Goal: Information Seeking & Learning: Learn about a topic

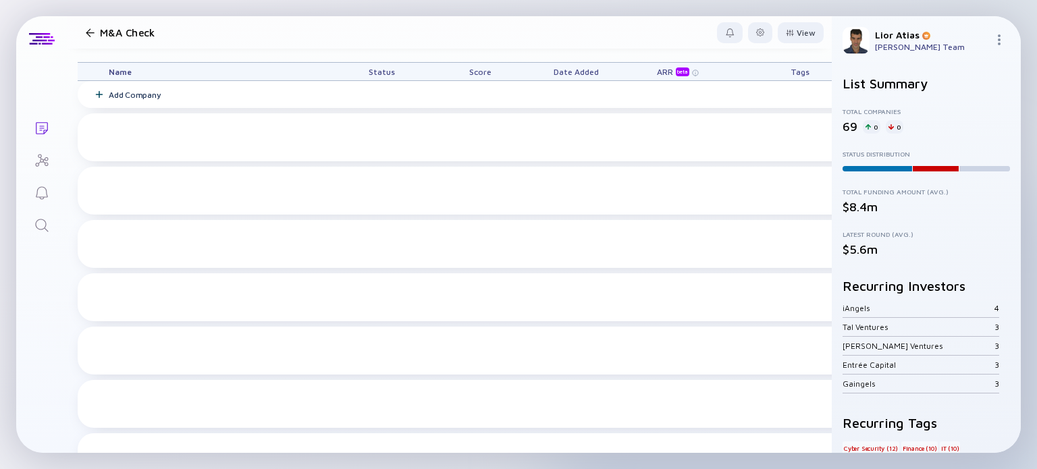
scroll to position [2470, 0]
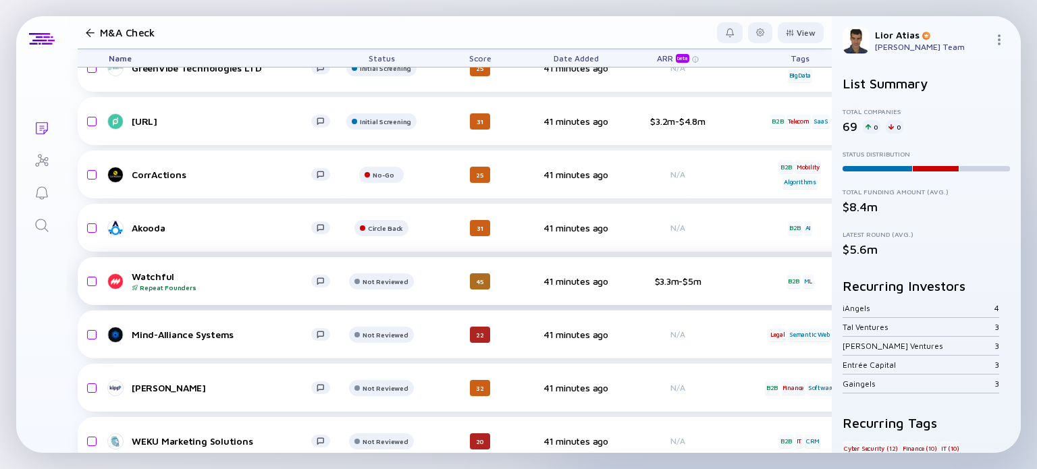
click at [215, 278] on div "Watchful Repeat Founders" at bounding box center [222, 281] width 180 height 21
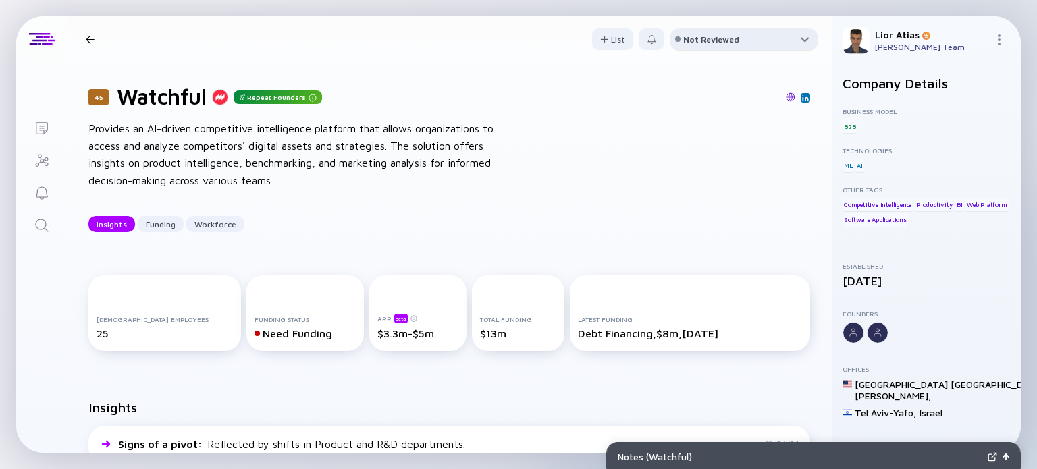
click at [741, 47] on div at bounding box center [744, 41] width 149 height 27
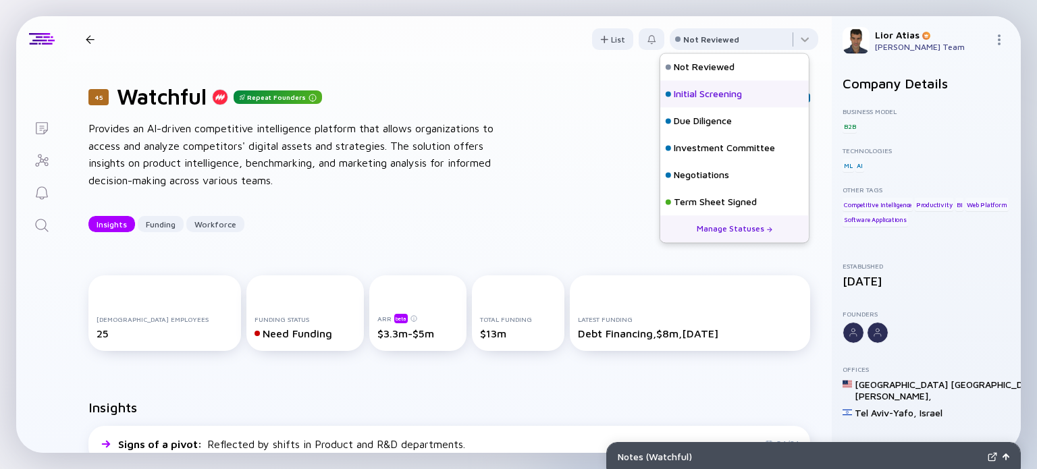
click at [716, 96] on div "Initial Screening" at bounding box center [708, 95] width 68 height 14
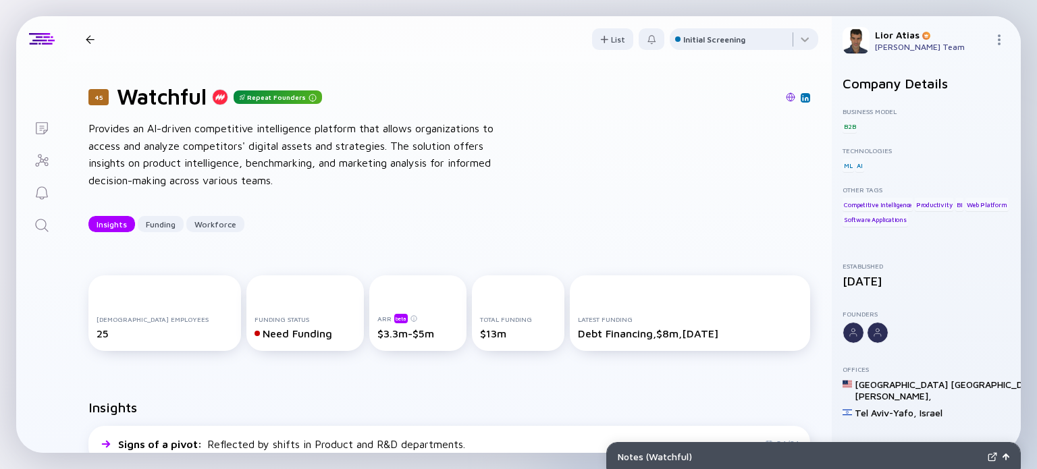
click at [95, 45] on div "45 Watchful Insights Funding Workforce" at bounding box center [206, 39] width 252 height 18
click at [93, 43] on div at bounding box center [90, 39] width 9 height 9
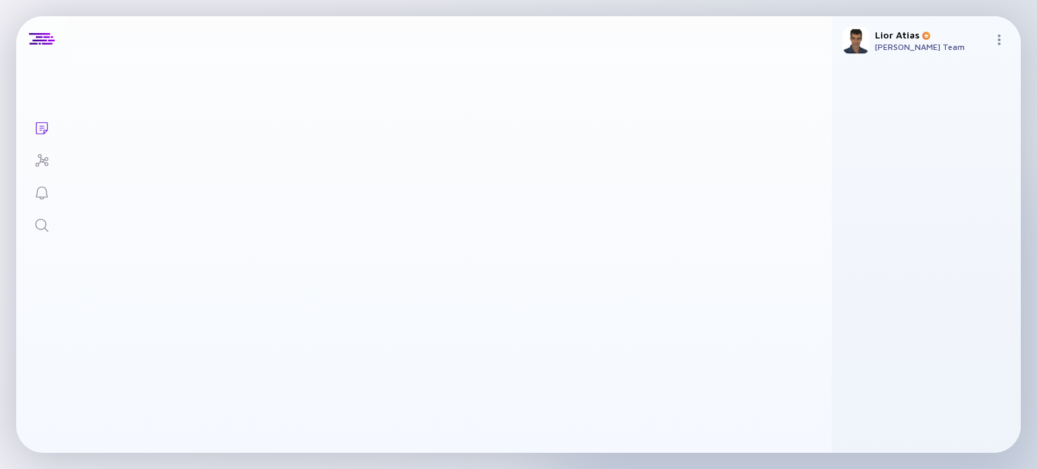
scroll to position [2470, 0]
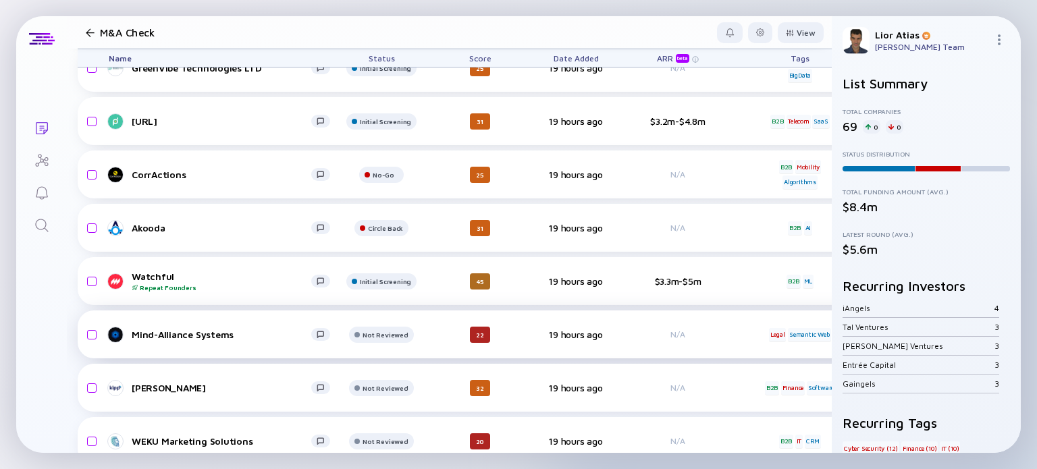
click at [223, 341] on link "Mind-Alliance Systems" at bounding box center [225, 335] width 232 height 16
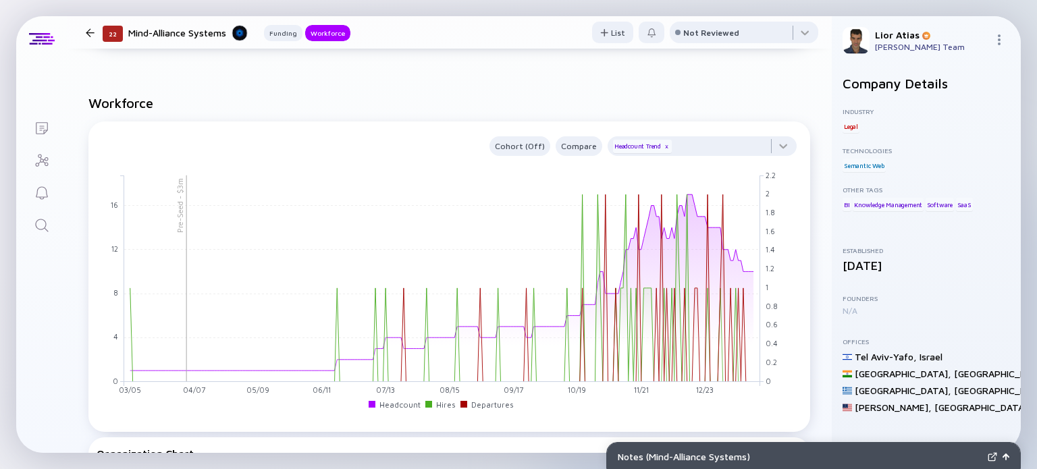
scroll to position [718, 0]
click at [731, 27] on div at bounding box center [744, 35] width 149 height 27
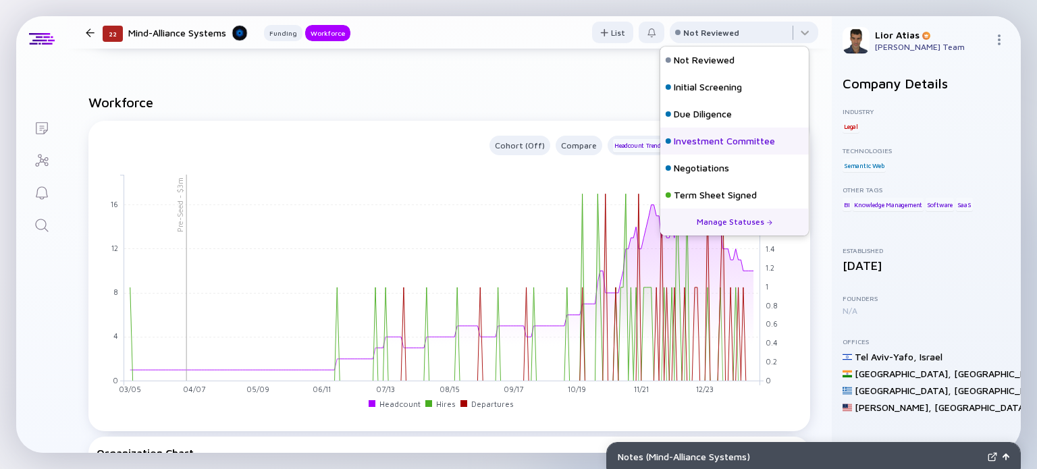
scroll to position [59, 0]
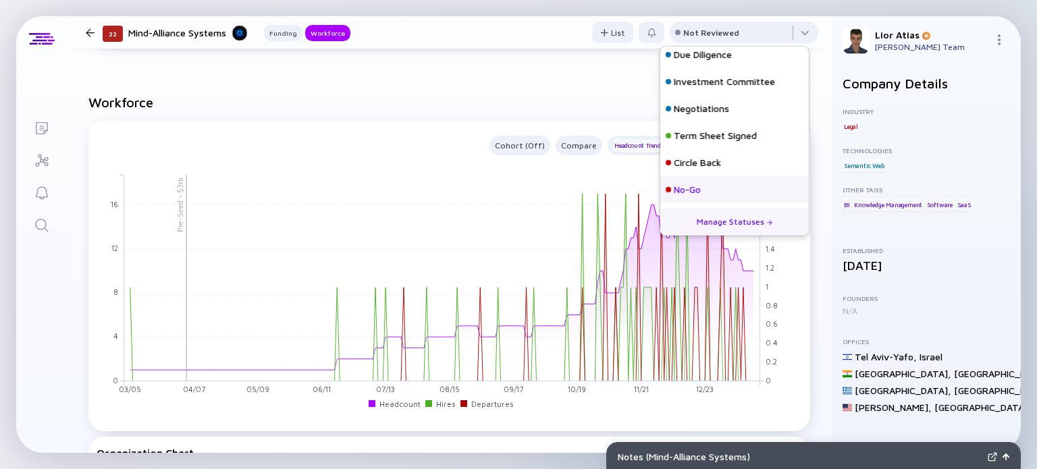
click at [700, 189] on div "No-Go" at bounding box center [687, 190] width 27 height 14
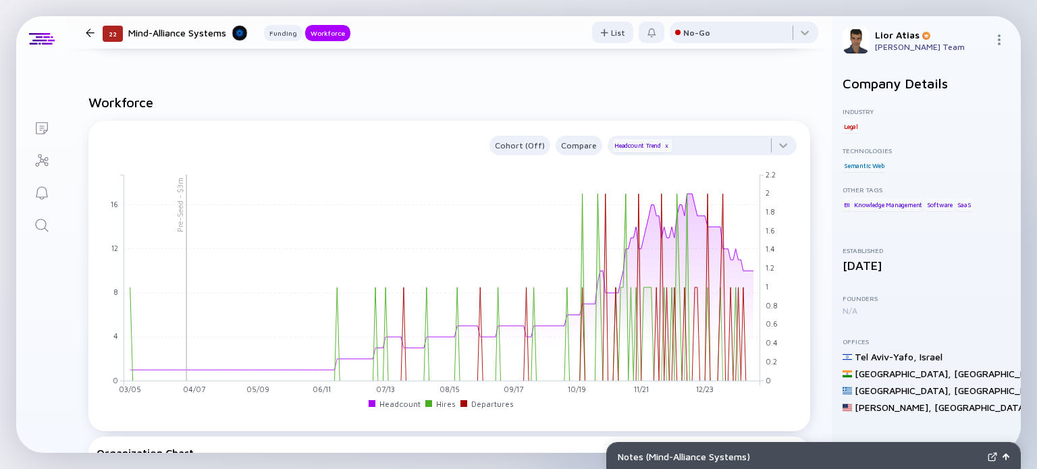
click at [89, 29] on div at bounding box center [90, 32] width 9 height 9
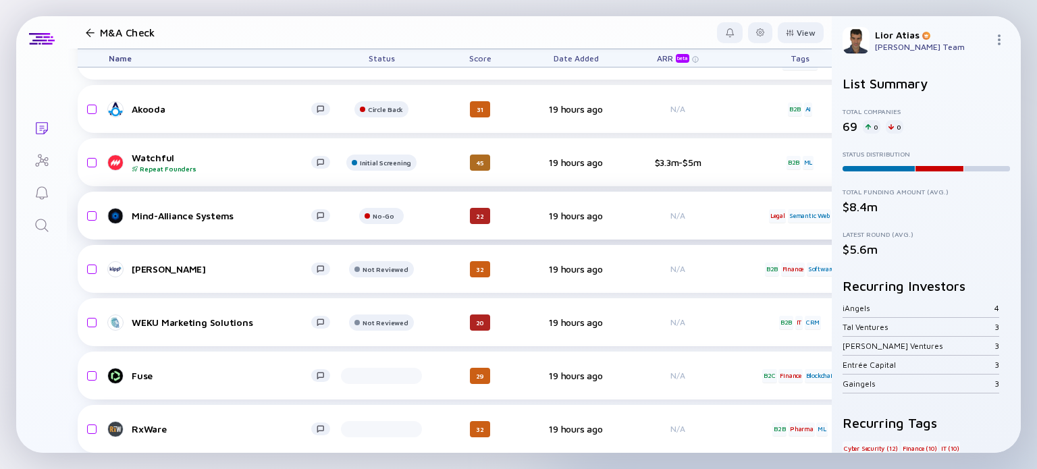
scroll to position [2619, 0]
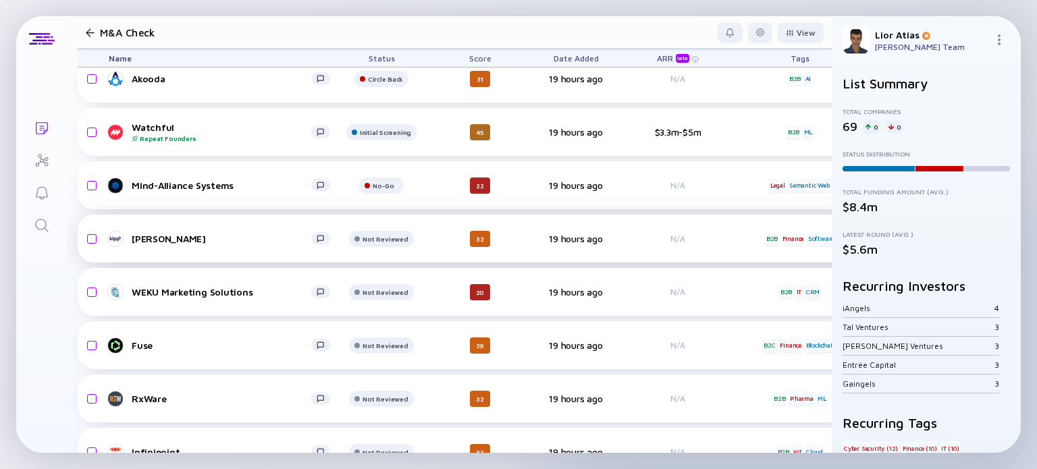
click at [211, 240] on div "[PERSON_NAME]" at bounding box center [222, 238] width 180 height 11
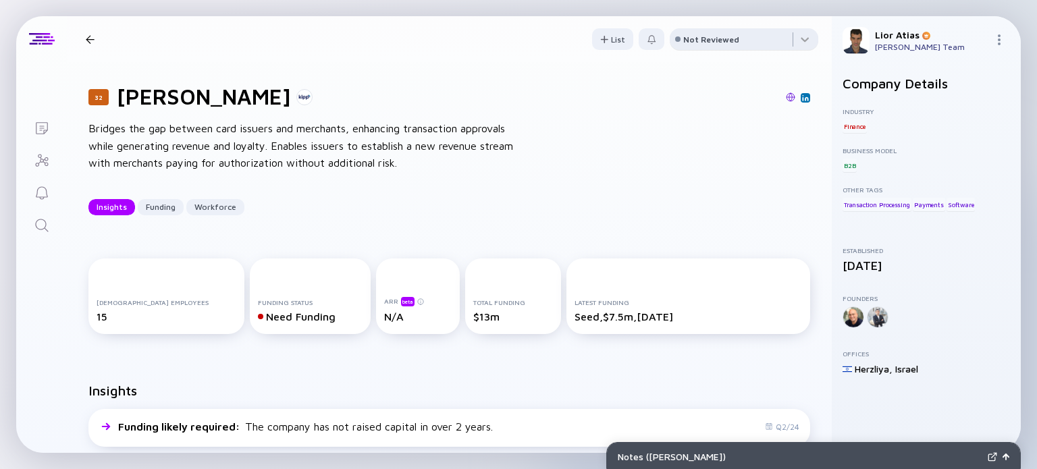
click at [716, 43] on div "Not Reviewed" at bounding box center [711, 39] width 56 height 10
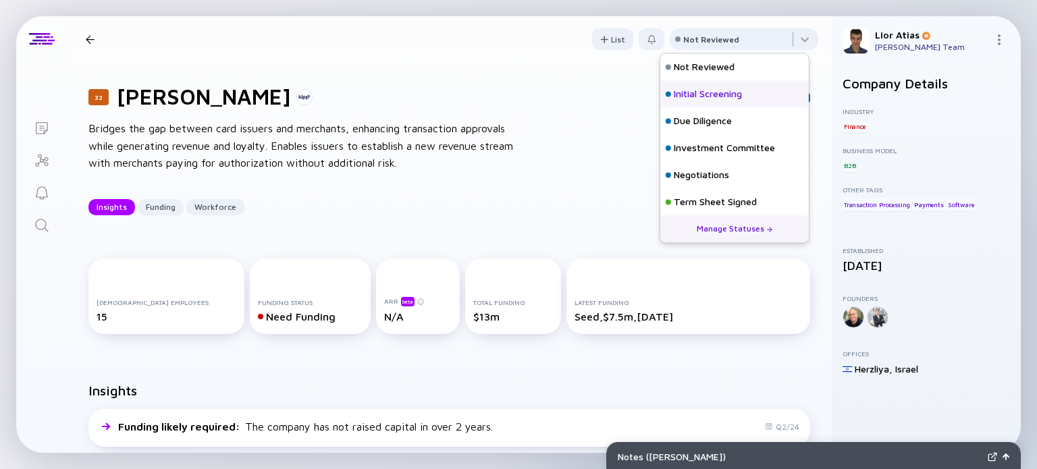
click at [723, 95] on div "Initial Screening" at bounding box center [708, 95] width 68 height 14
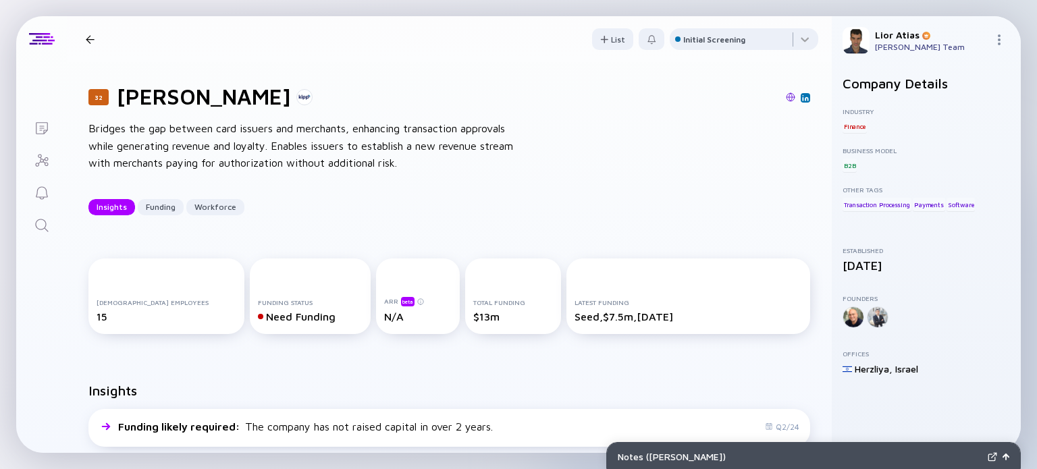
click at [80, 35] on div at bounding box center [90, 39] width 20 height 9
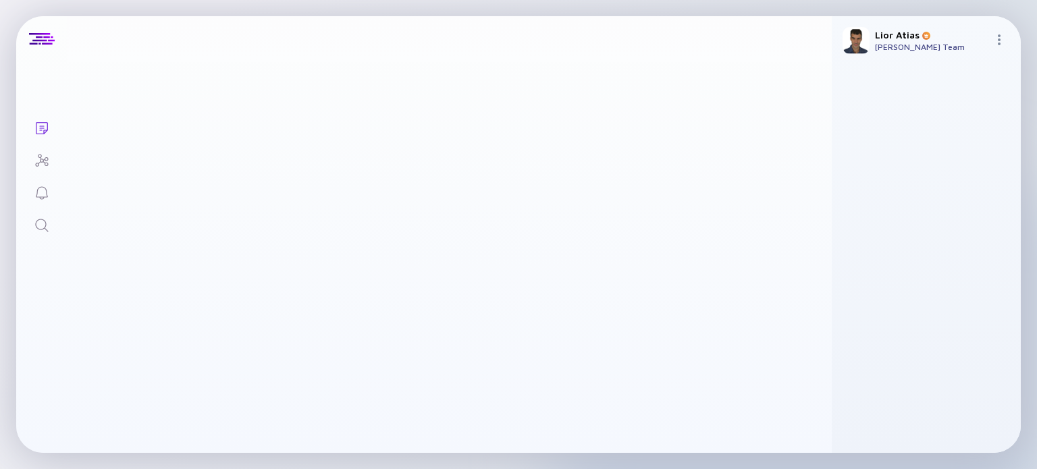
scroll to position [2619, 0]
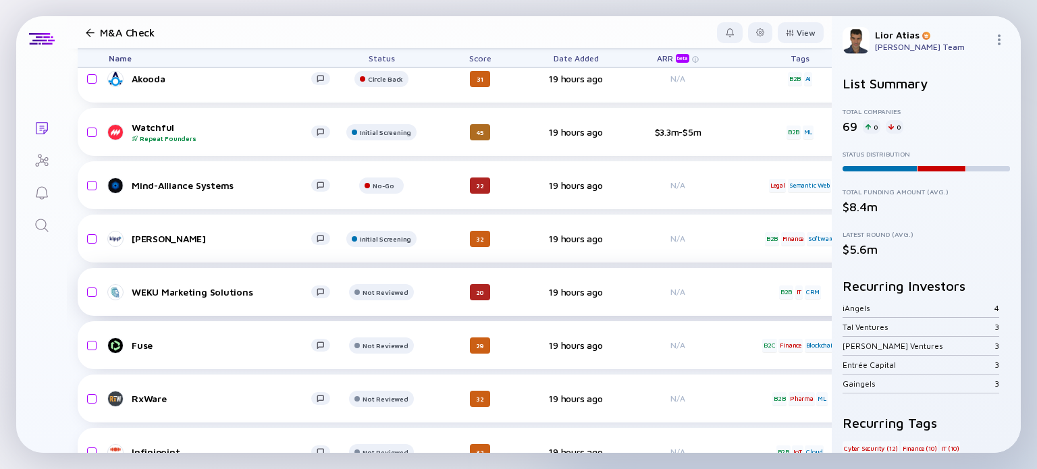
click at [243, 292] on div "WEKU Marketing Solutions" at bounding box center [222, 291] width 180 height 11
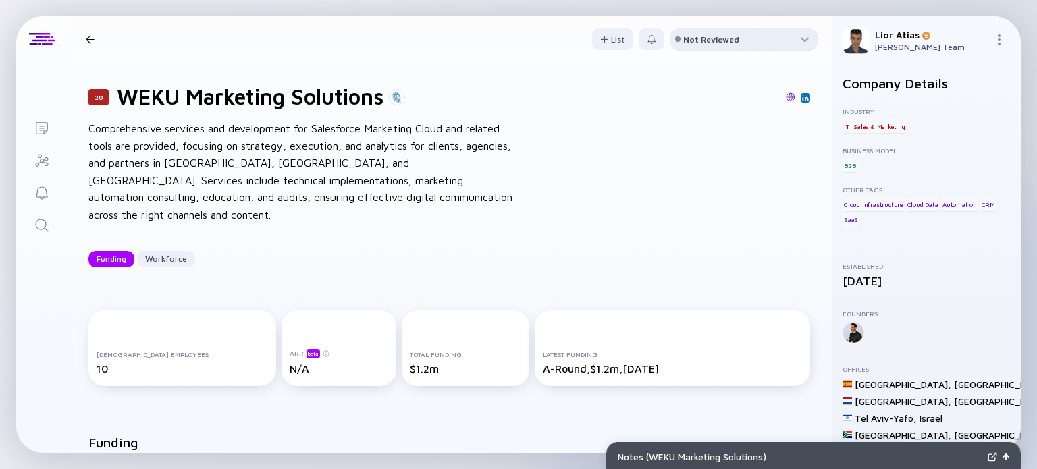
click at [698, 40] on div "Not Reviewed" at bounding box center [711, 39] width 56 height 10
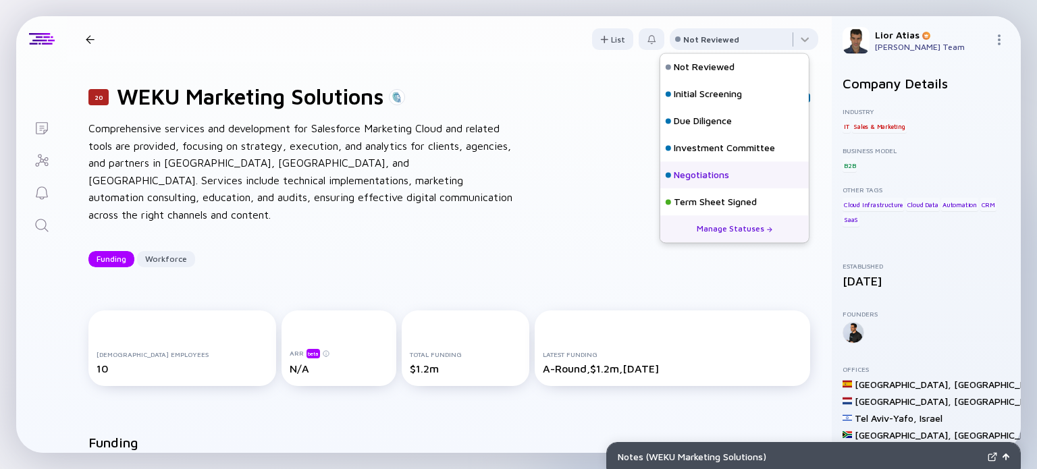
scroll to position [59, 0]
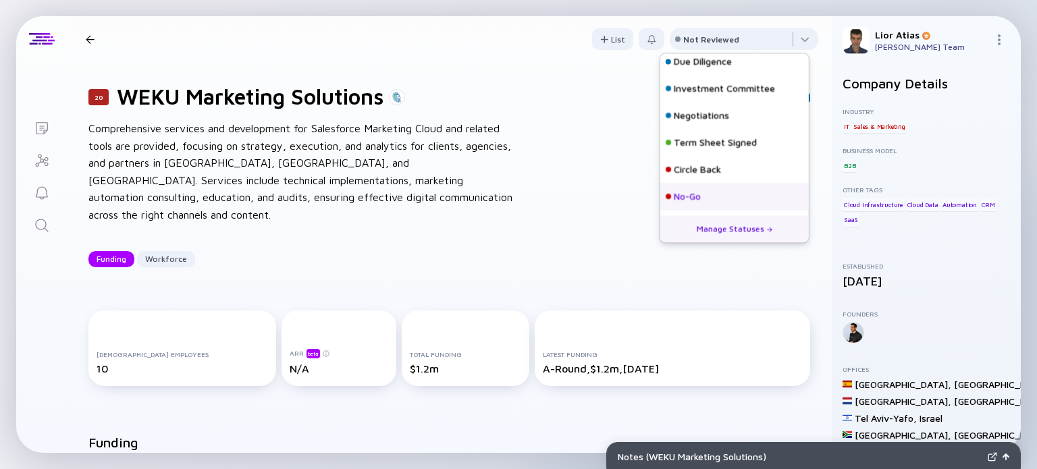
click at [697, 188] on div "No-Go" at bounding box center [734, 196] width 149 height 27
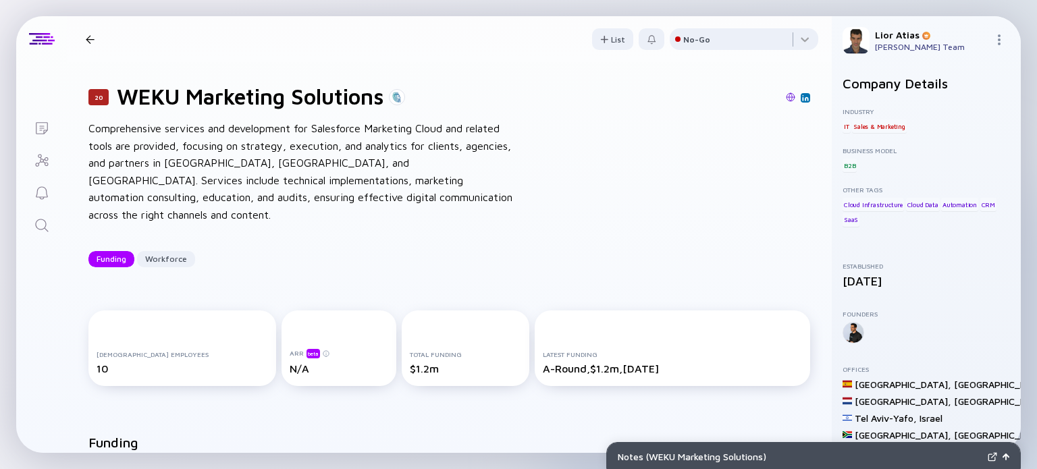
click at [83, 37] on div at bounding box center [90, 39] width 20 height 9
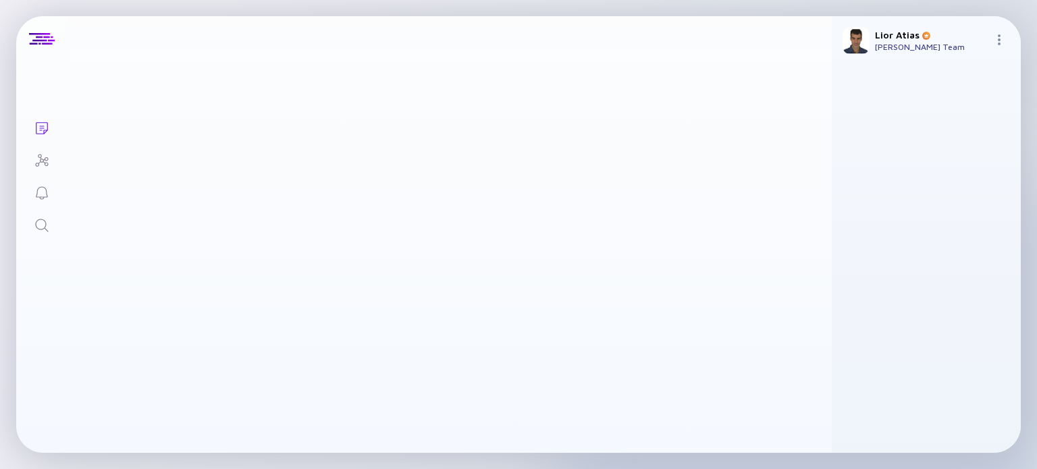
scroll to position [2619, 0]
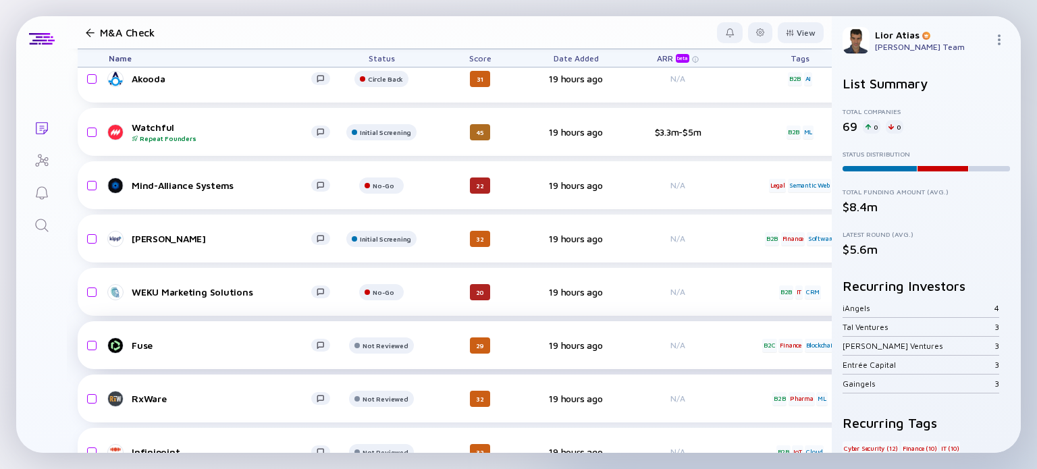
click at [229, 345] on div "Fuse" at bounding box center [222, 345] width 180 height 11
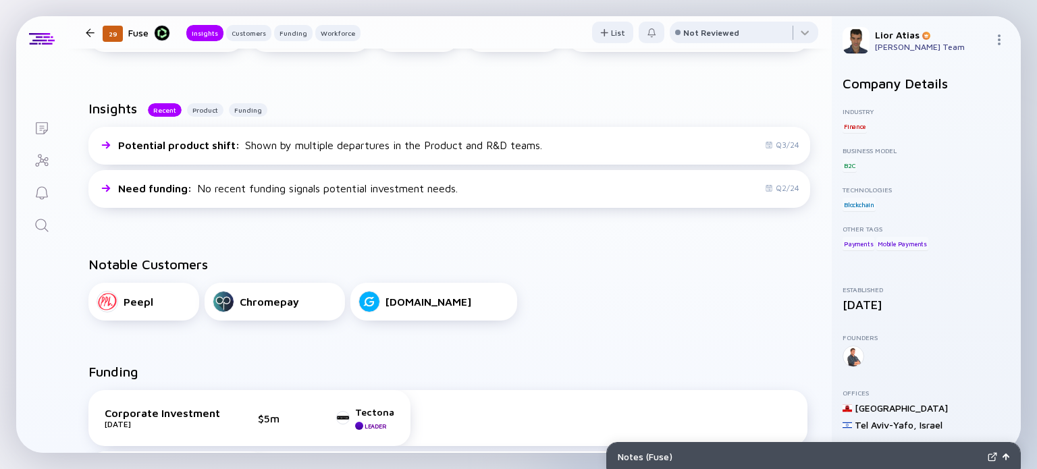
scroll to position [235, 0]
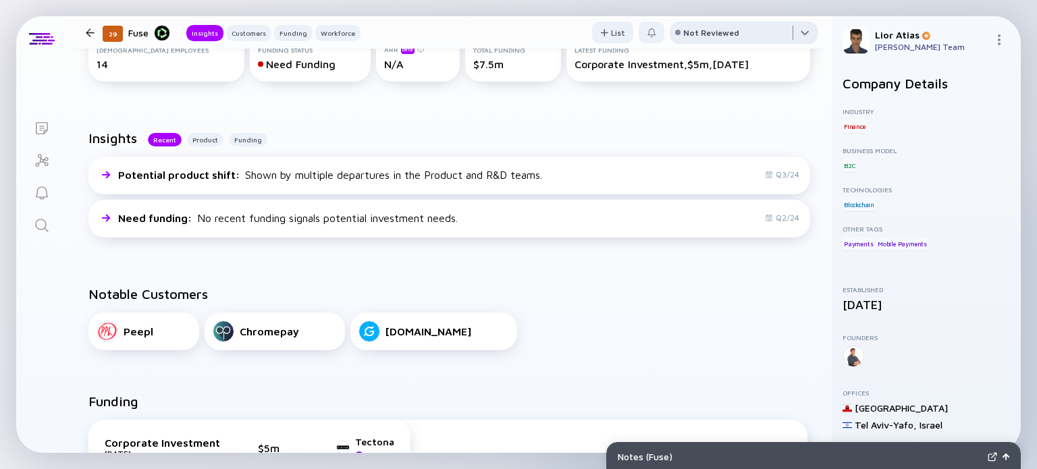
click at [747, 28] on div at bounding box center [744, 35] width 149 height 27
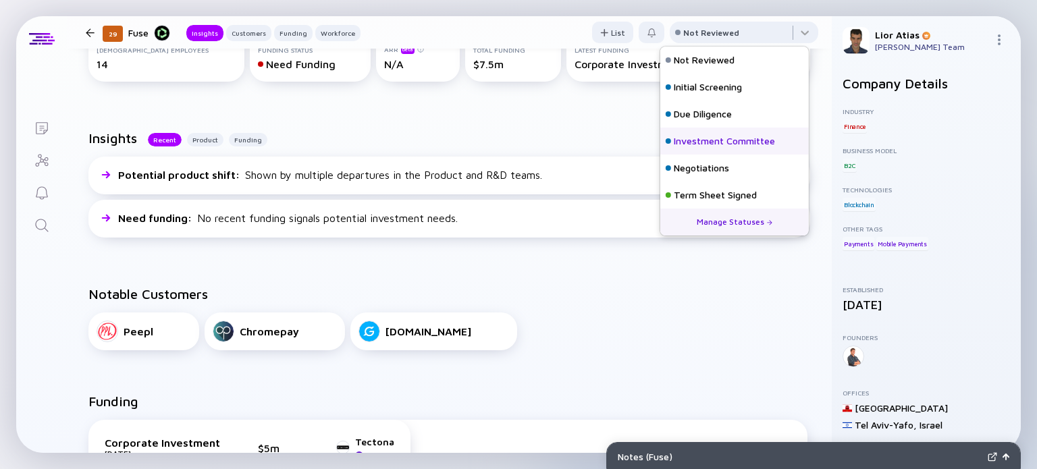
scroll to position [59, 0]
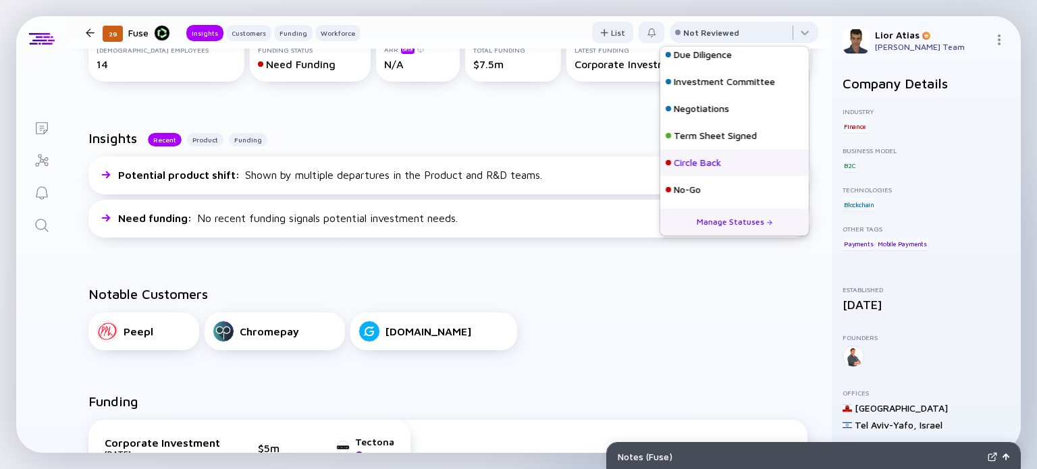
click at [712, 162] on div "Circle Back" at bounding box center [697, 163] width 47 height 14
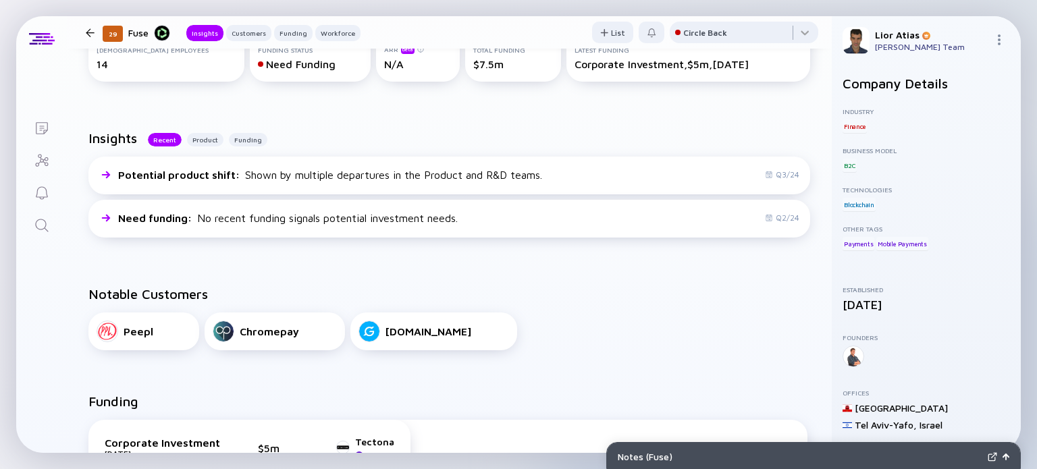
click at [84, 28] on div at bounding box center [90, 32] width 20 height 9
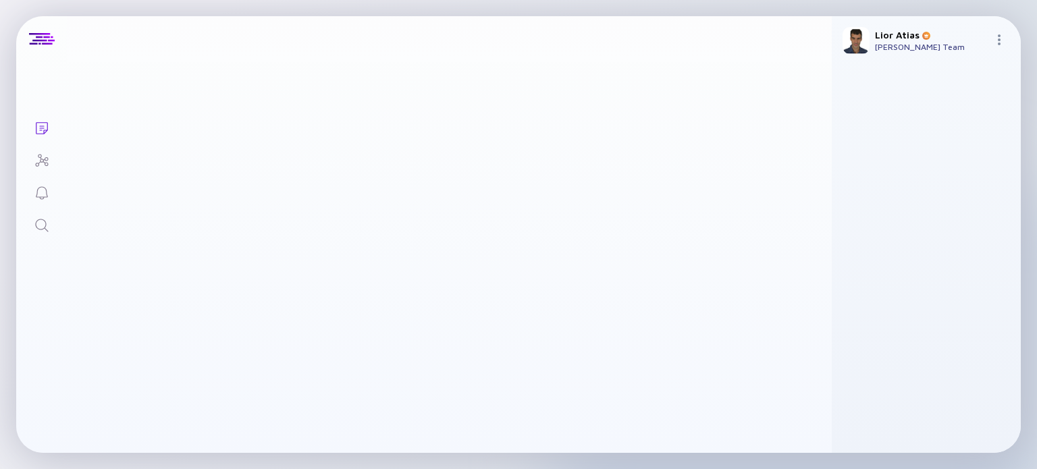
scroll to position [2619, 0]
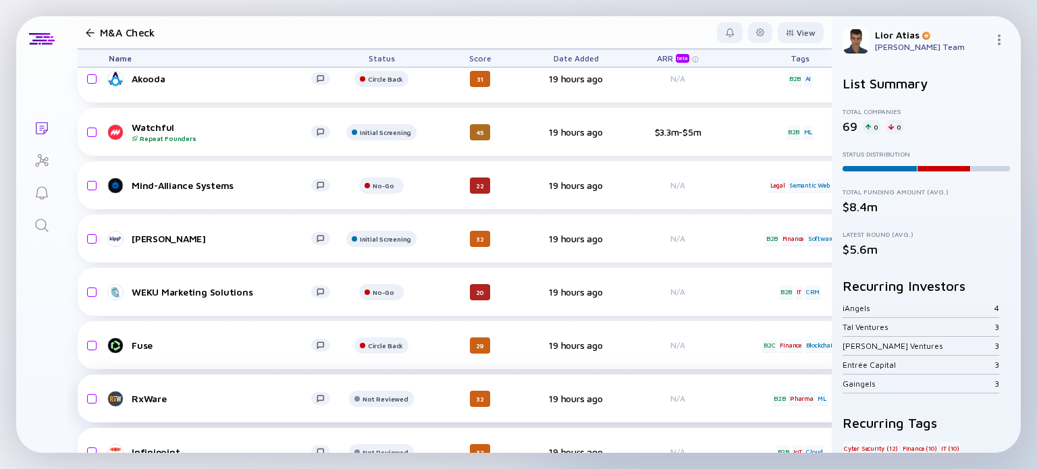
click at [226, 393] on div "RxWare" at bounding box center [222, 398] width 180 height 11
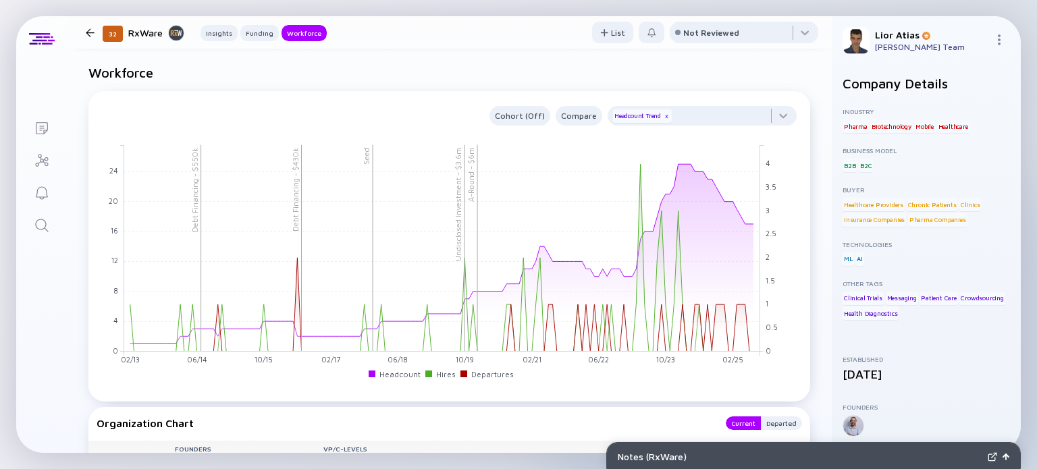
scroll to position [1126, 0]
click at [745, 36] on div at bounding box center [744, 35] width 149 height 27
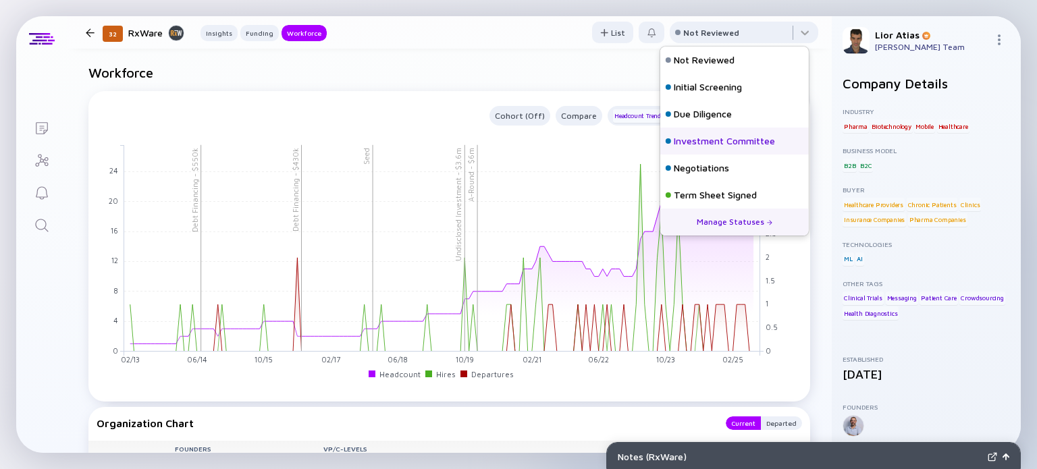
scroll to position [59, 0]
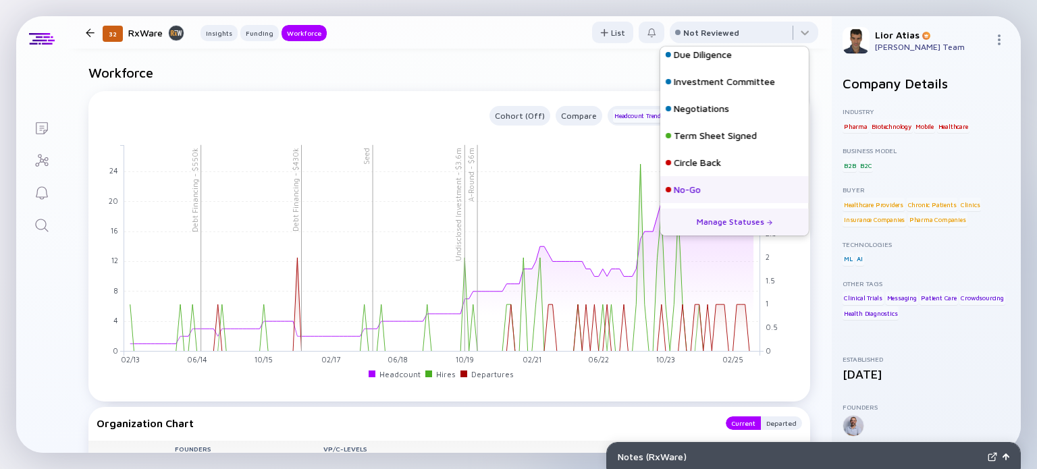
click at [703, 194] on div "No-Go" at bounding box center [734, 189] width 149 height 27
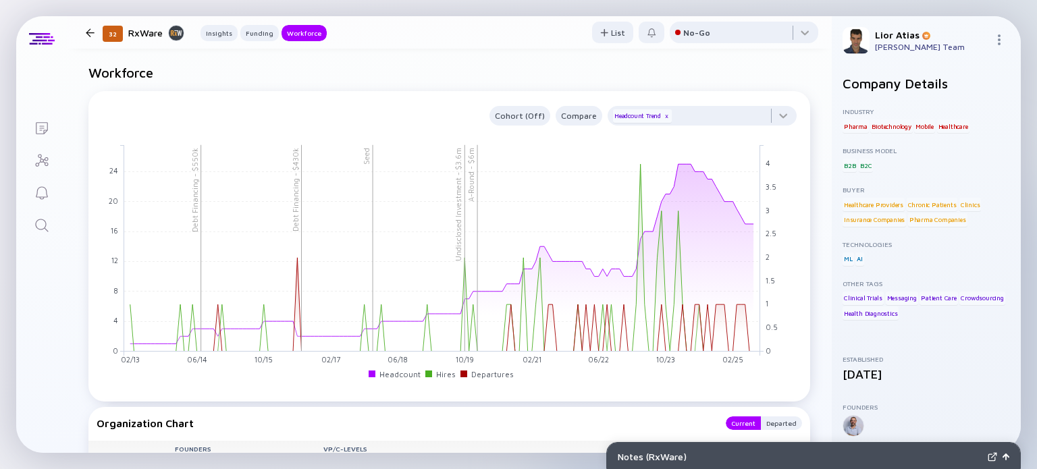
click at [86, 35] on div at bounding box center [90, 32] width 9 height 9
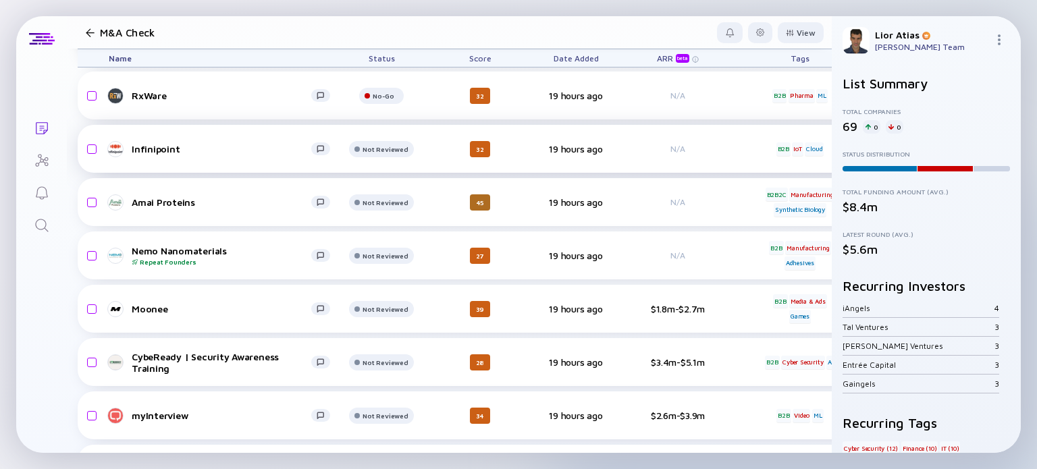
scroll to position [2923, 0]
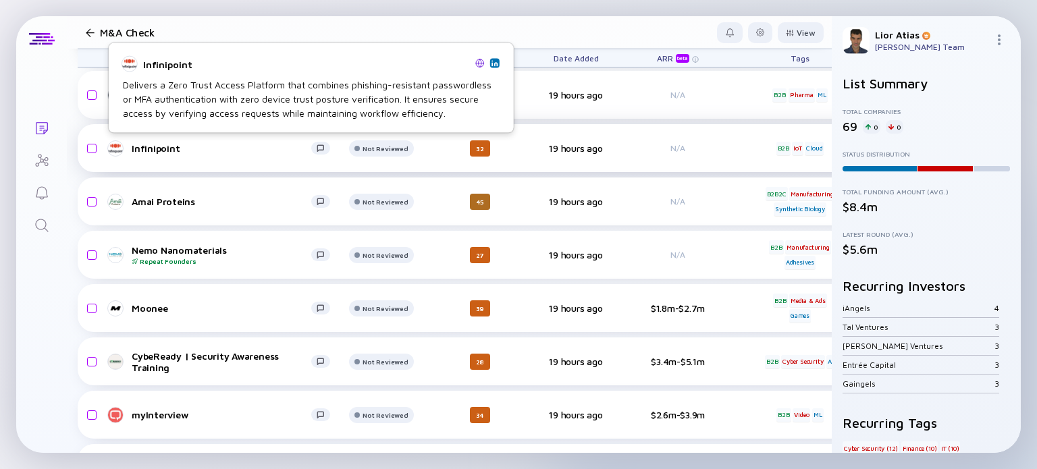
click at [228, 153] on div "Infinipoint" at bounding box center [222, 147] width 180 height 11
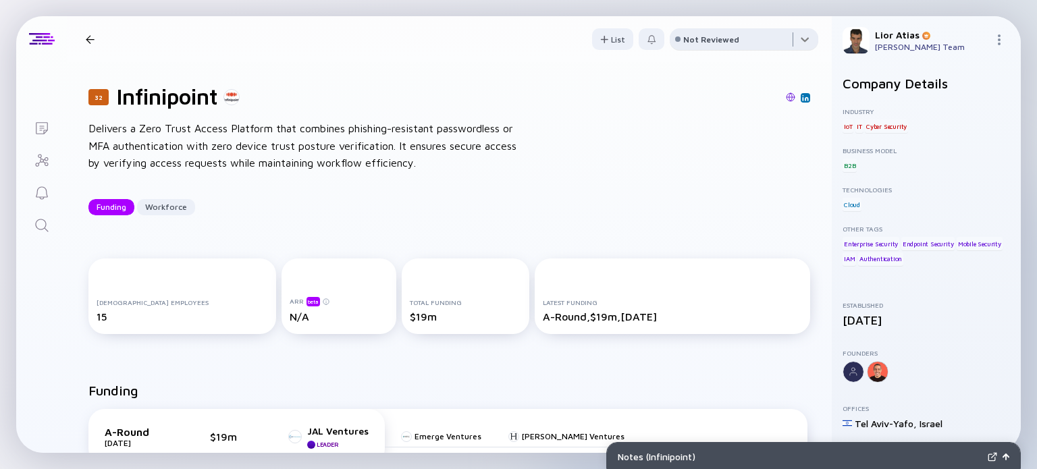
click at [754, 39] on div at bounding box center [744, 41] width 149 height 27
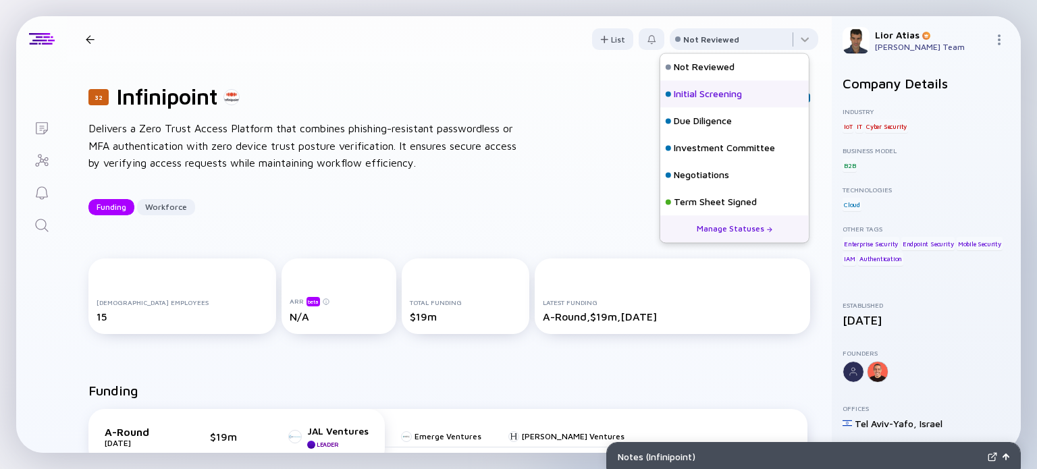
click at [703, 89] on div "Initial Screening" at bounding box center [708, 95] width 68 height 14
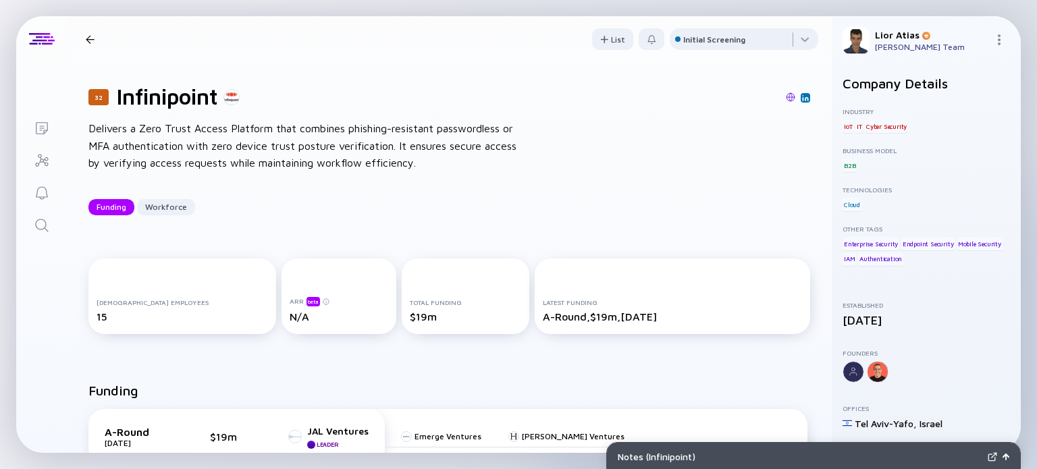
click at [88, 35] on div at bounding box center [90, 39] width 9 height 9
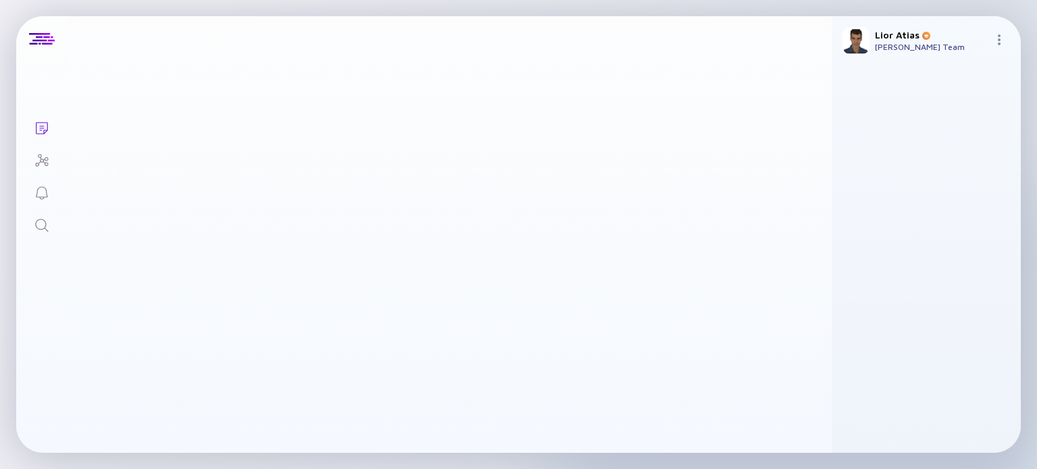
scroll to position [2923, 0]
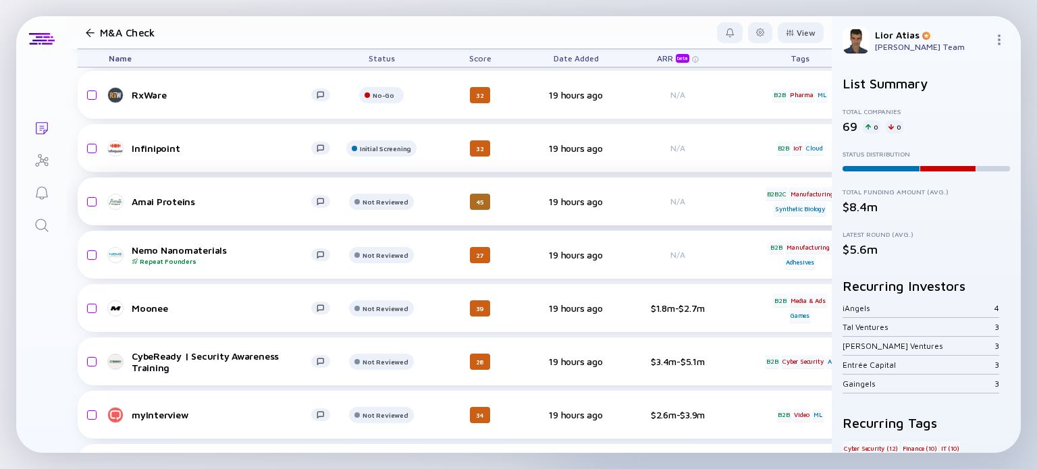
click at [246, 196] on div "Amai Proteins" at bounding box center [222, 201] width 180 height 11
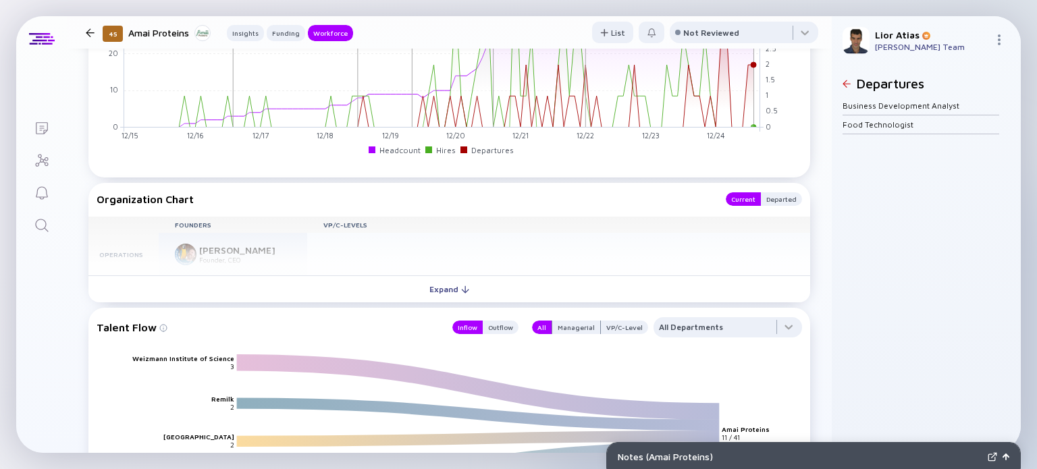
scroll to position [1380, 0]
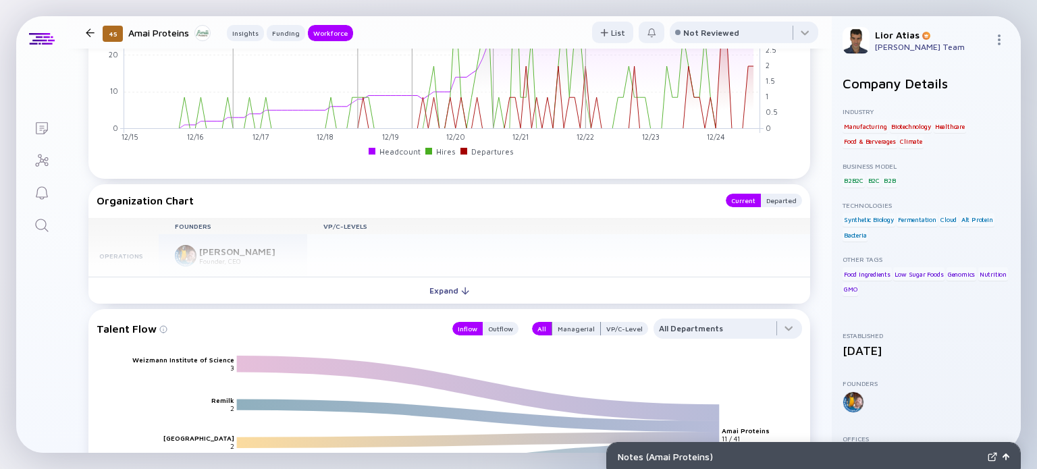
click at [82, 32] on div at bounding box center [90, 32] width 20 height 9
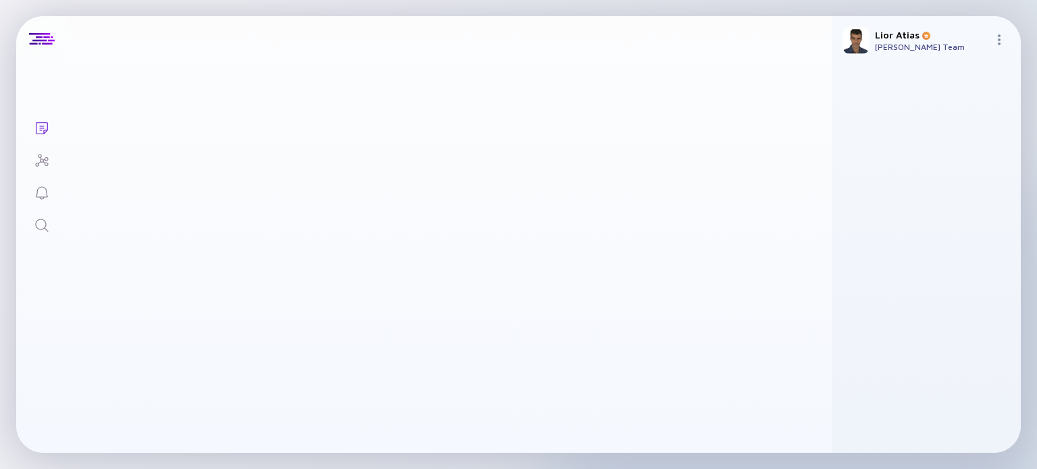
scroll to position [2923, 0]
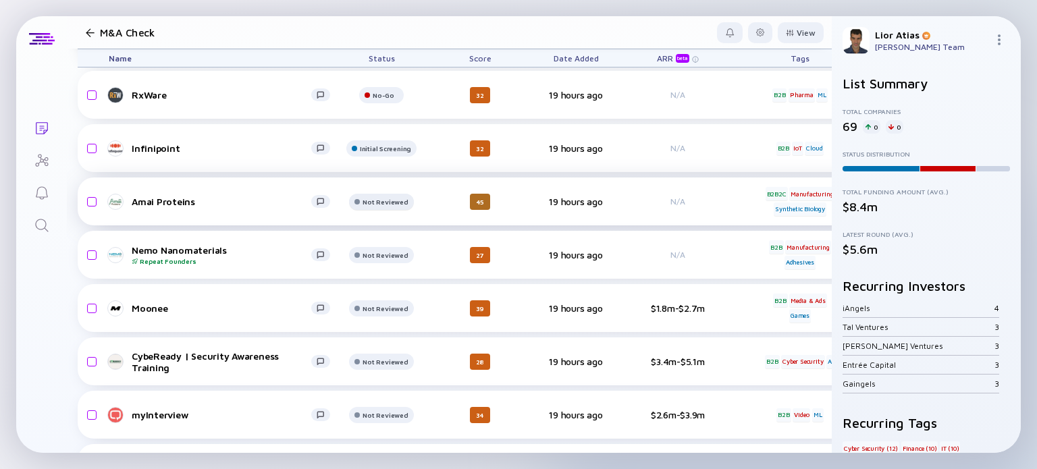
click at [373, 46] on div "Not Reviewed" at bounding box center [385, 42] width 35 height 8
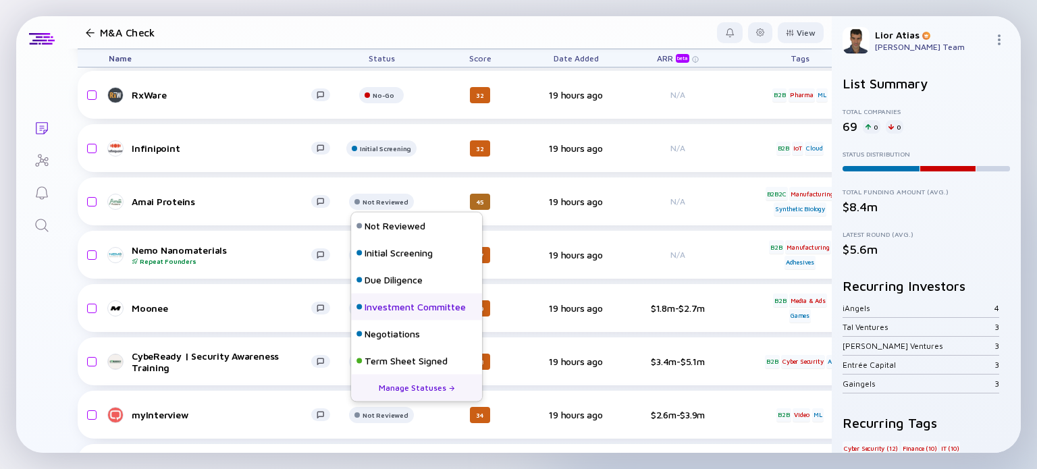
scroll to position [59, 0]
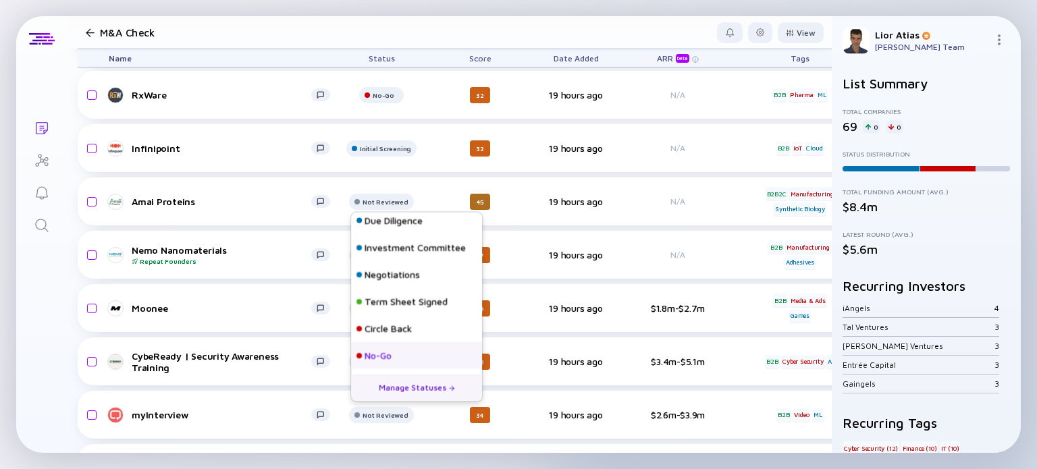
click at [387, 361] on div "No-Go" at bounding box center [378, 356] width 27 height 14
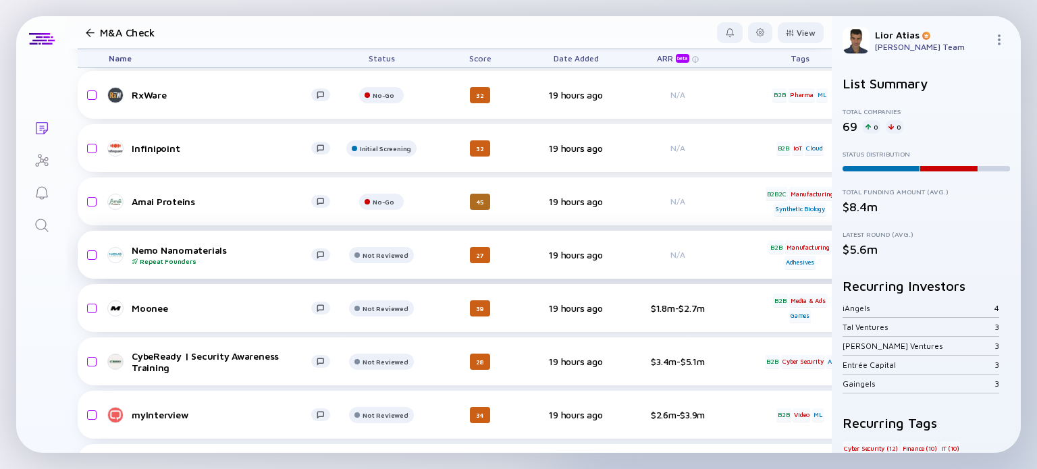
click at [228, 256] on div "Nemo Nanomaterials Repeat Founders" at bounding box center [222, 254] width 180 height 21
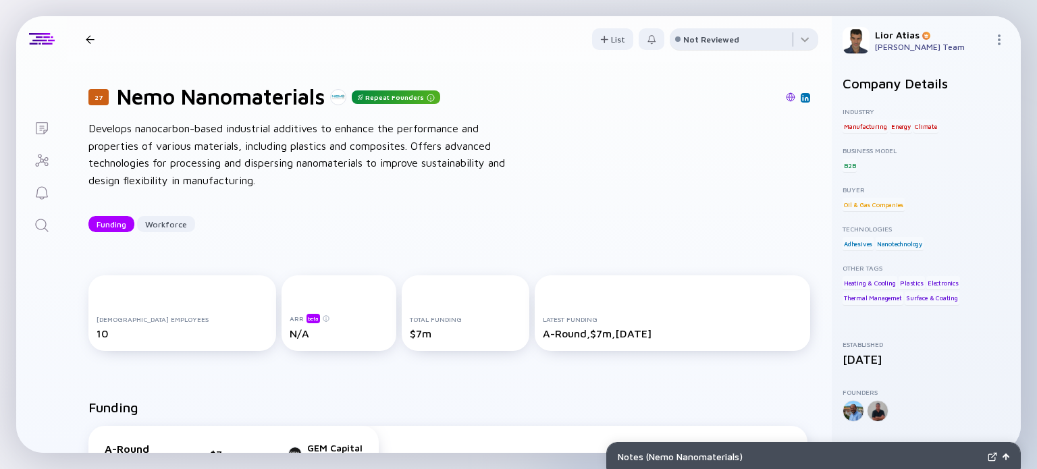
click at [694, 37] on div "Not Reviewed" at bounding box center [711, 39] width 56 height 10
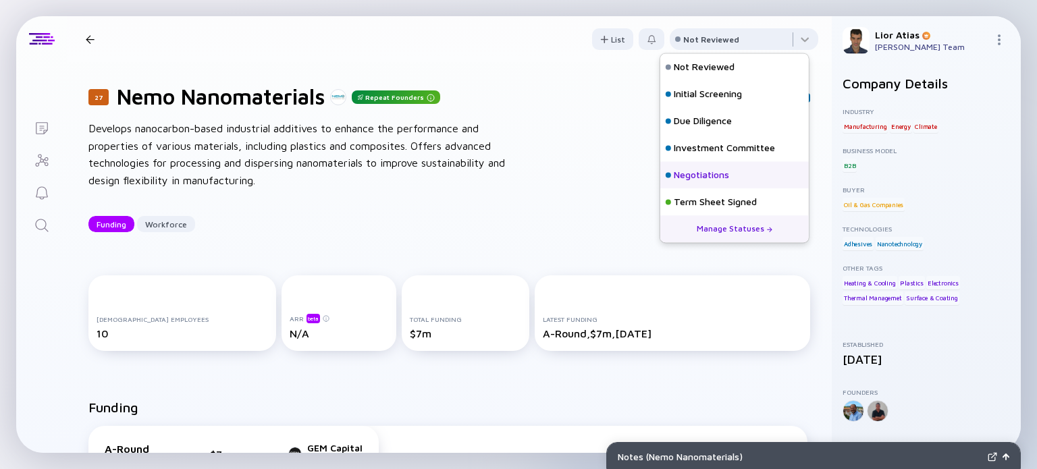
scroll to position [59, 0]
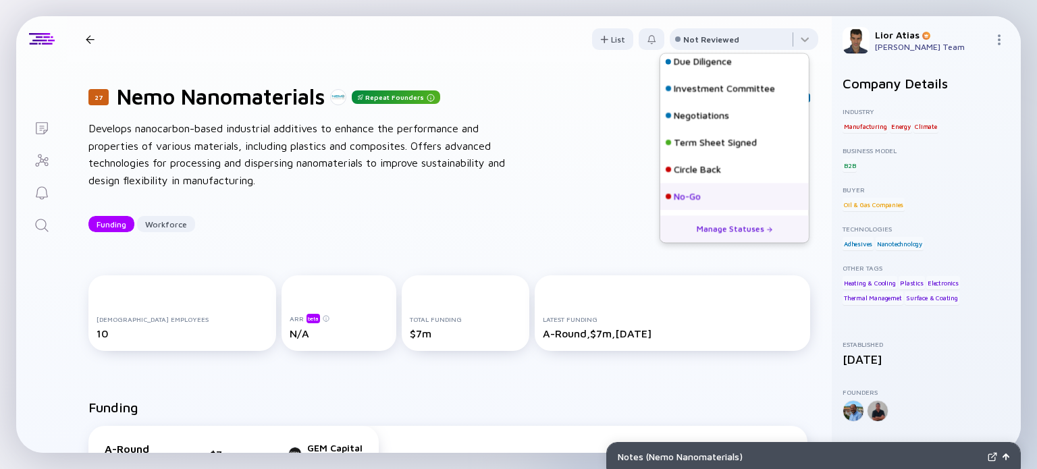
click at [706, 194] on div "No-Go" at bounding box center [734, 196] width 149 height 27
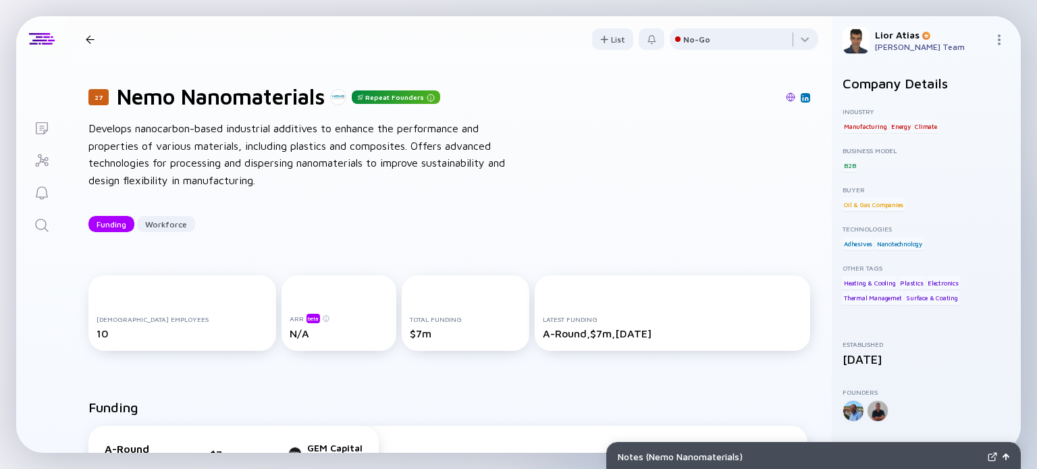
click at [89, 36] on div at bounding box center [90, 39] width 9 height 9
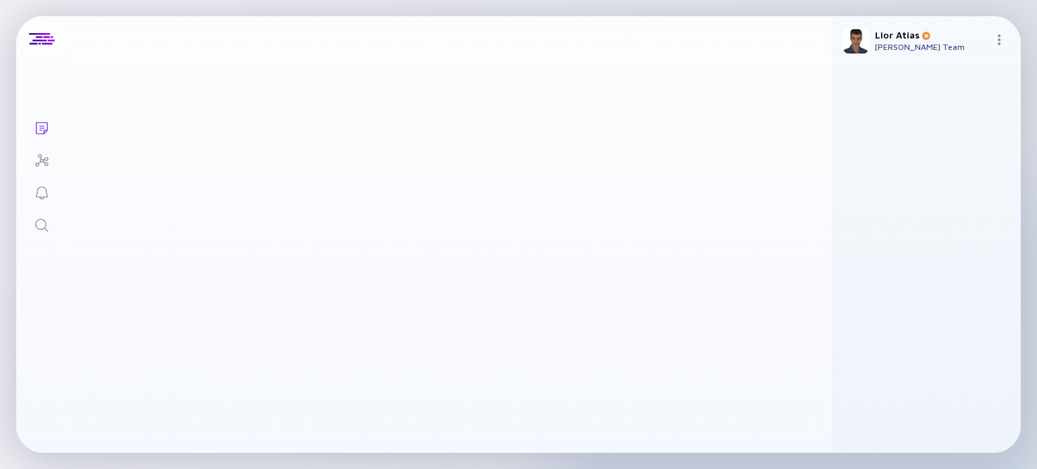
scroll to position [2923, 0]
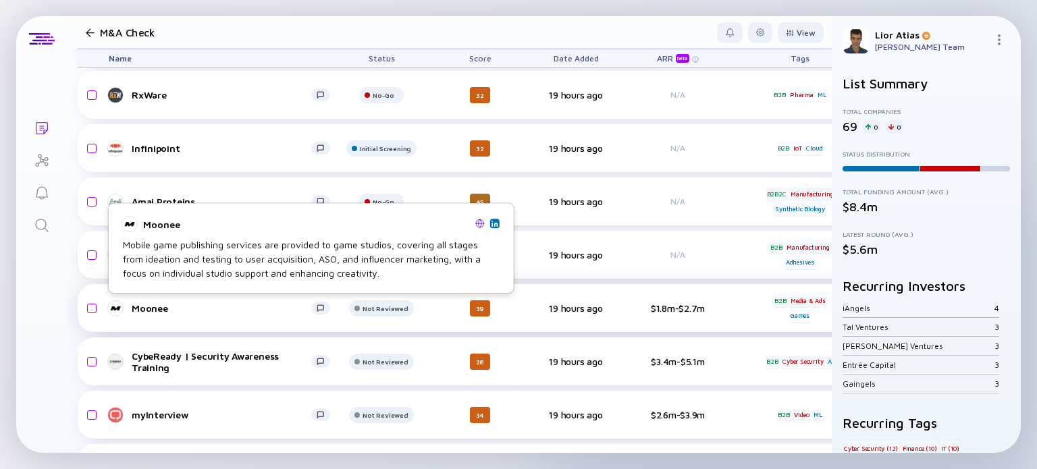
click at [239, 315] on link "Moonee" at bounding box center [225, 308] width 232 height 16
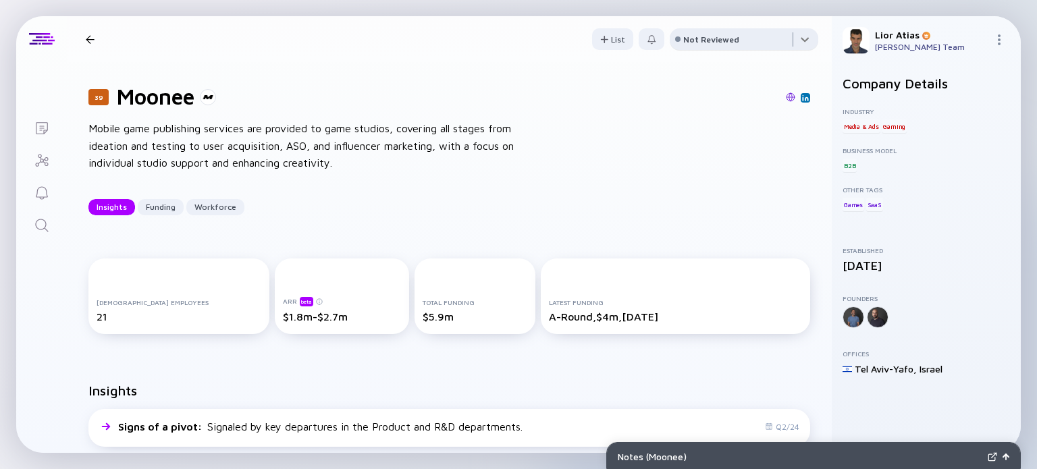
click at [708, 33] on div at bounding box center [744, 41] width 149 height 27
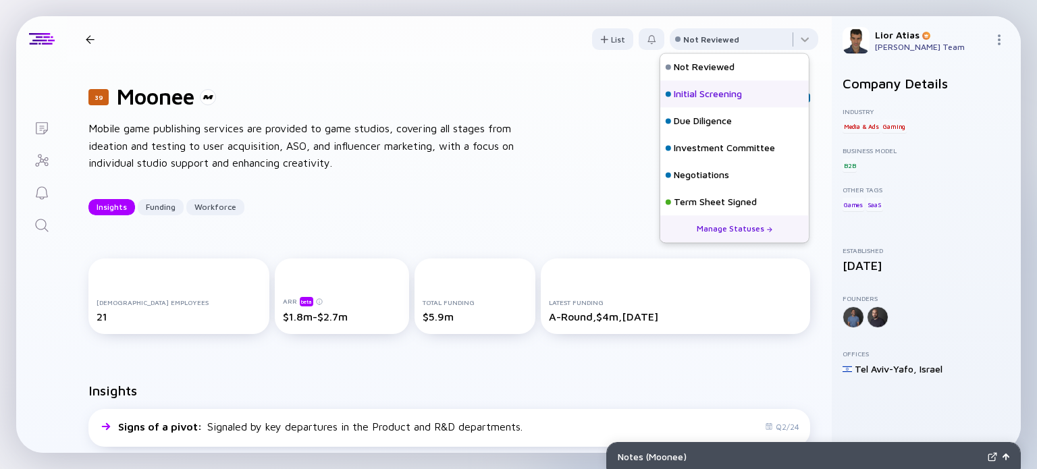
click at [711, 97] on div "Initial Screening" at bounding box center [708, 95] width 68 height 14
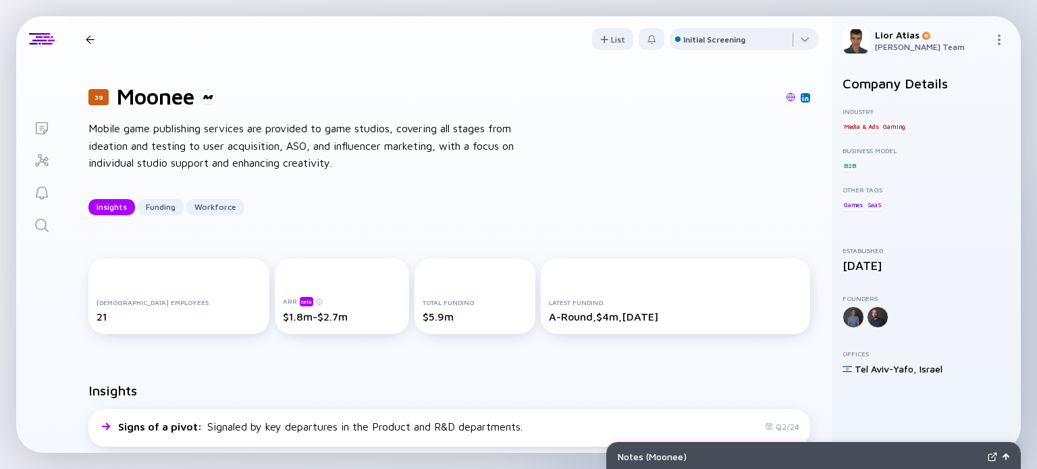
click at [88, 37] on div at bounding box center [90, 39] width 9 height 9
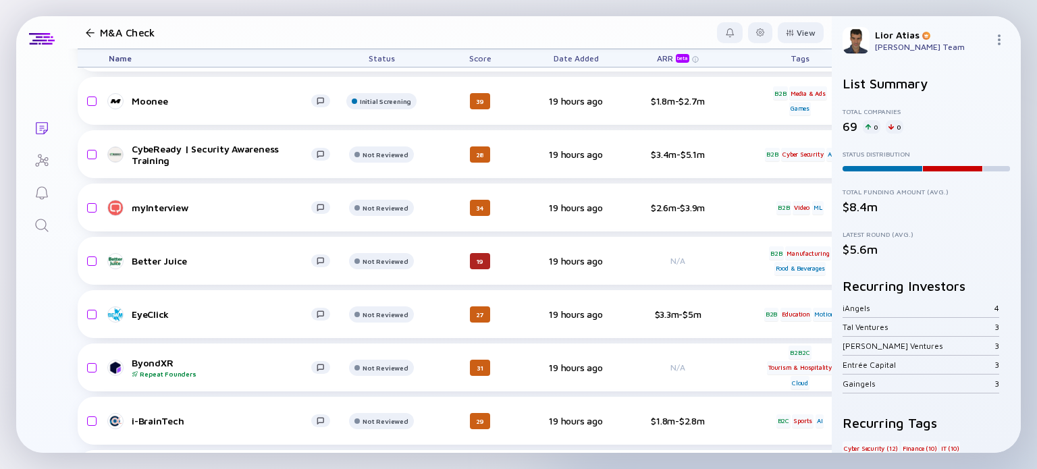
scroll to position [3131, 0]
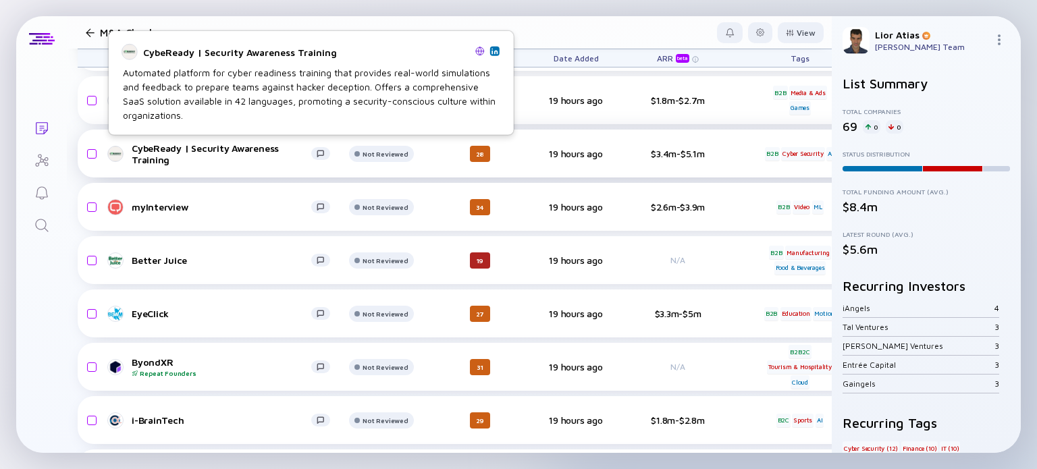
click at [267, 161] on div "CybeReady | Security Awareness Training" at bounding box center [222, 153] width 180 height 23
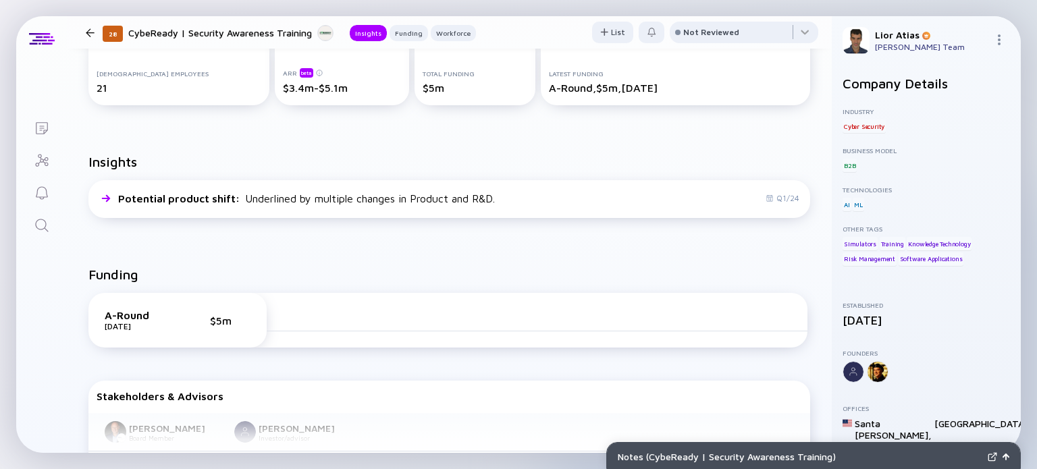
scroll to position [401, 0]
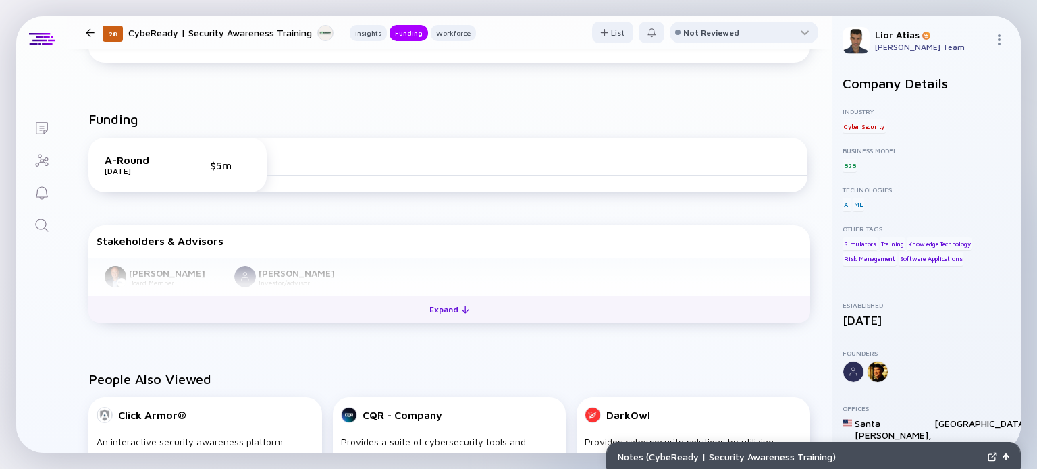
click at [461, 308] on div at bounding box center [465, 310] width 8 height 8
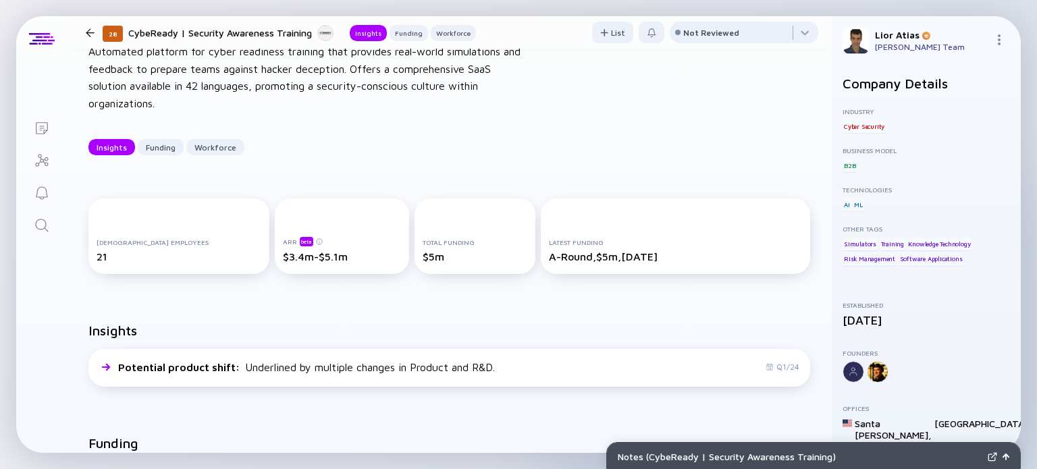
scroll to position [0, 0]
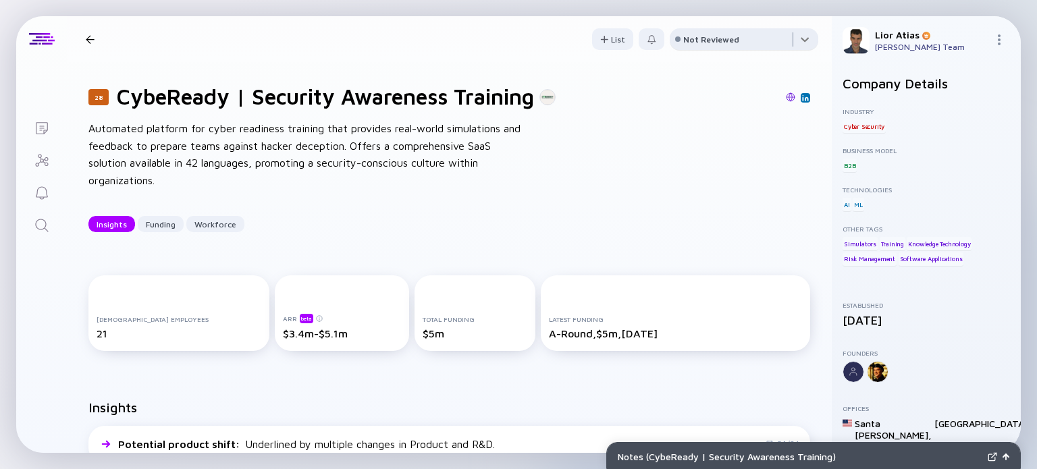
click at [716, 49] on div at bounding box center [744, 41] width 149 height 27
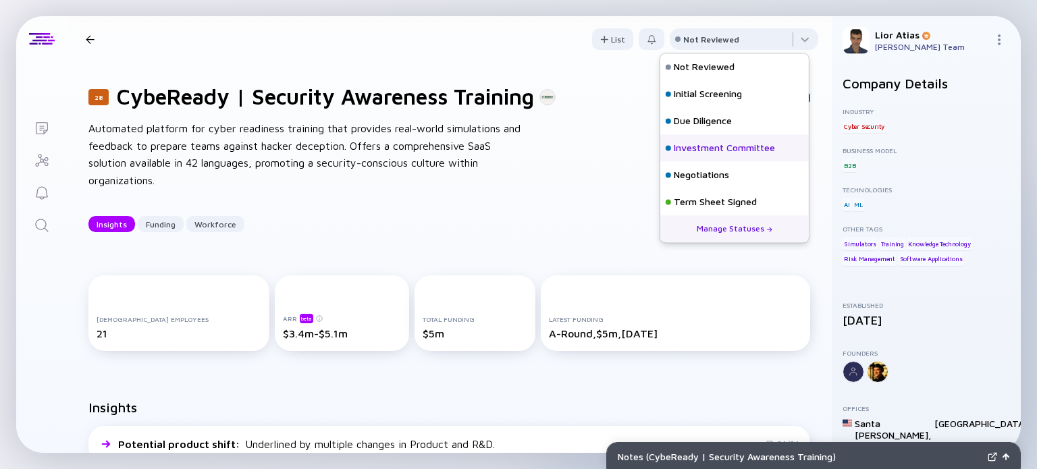
scroll to position [59, 0]
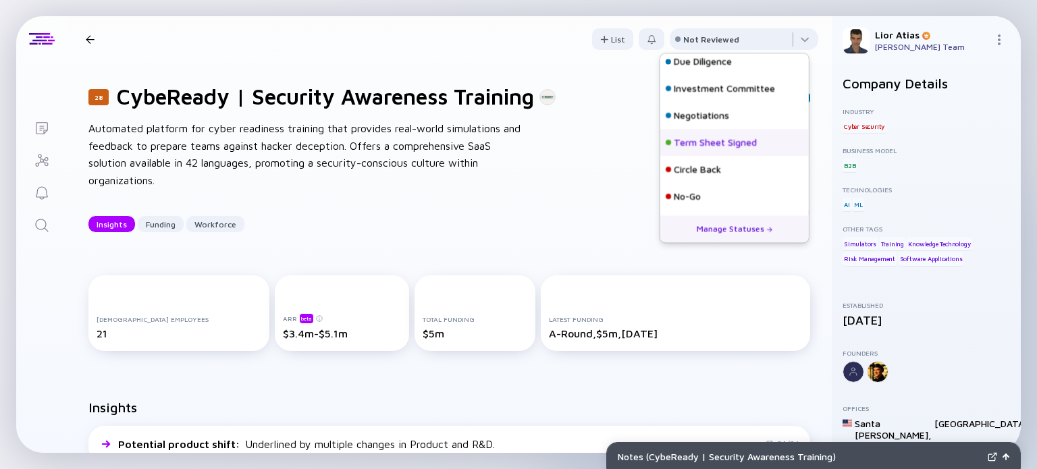
drag, startPoint x: 706, startPoint y: 196, endPoint x: 700, endPoint y: 150, distance: 47.0
click at [700, 150] on div "Not Reviewed Initial Screening Due Diligence Investment Committee Negotiations …" at bounding box center [734, 102] width 149 height 216
click at [703, 140] on div "Term Sheet Signed" at bounding box center [715, 143] width 83 height 14
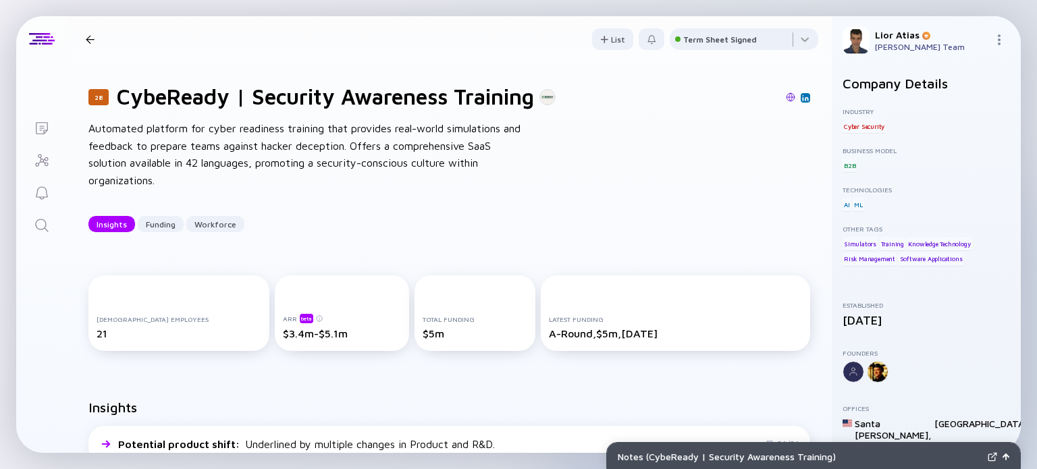
click at [94, 39] on div at bounding box center [90, 39] width 9 height 9
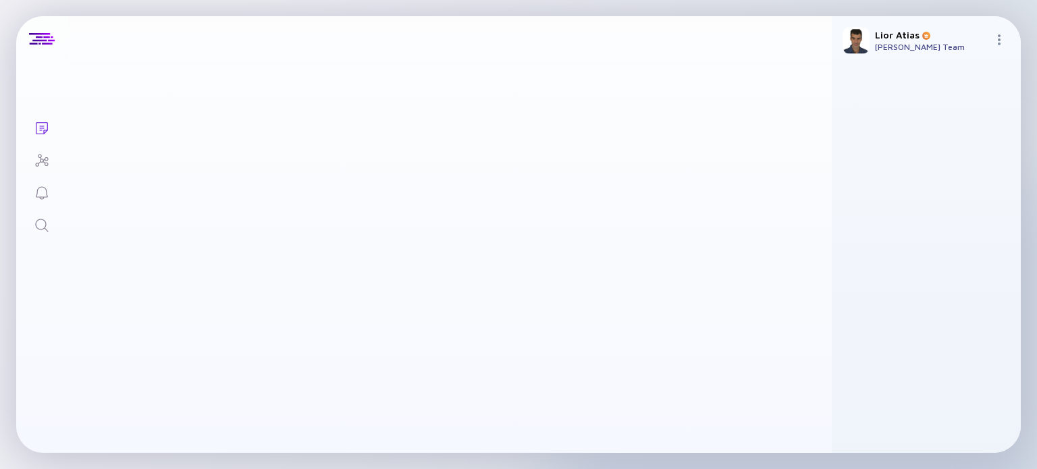
scroll to position [3131, 0]
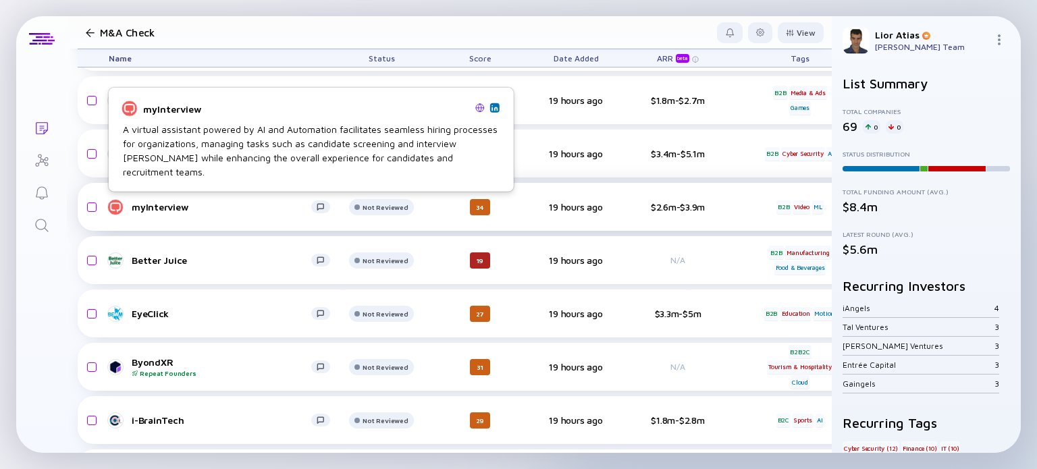
click at [240, 212] on div "myInterview" at bounding box center [222, 206] width 180 height 11
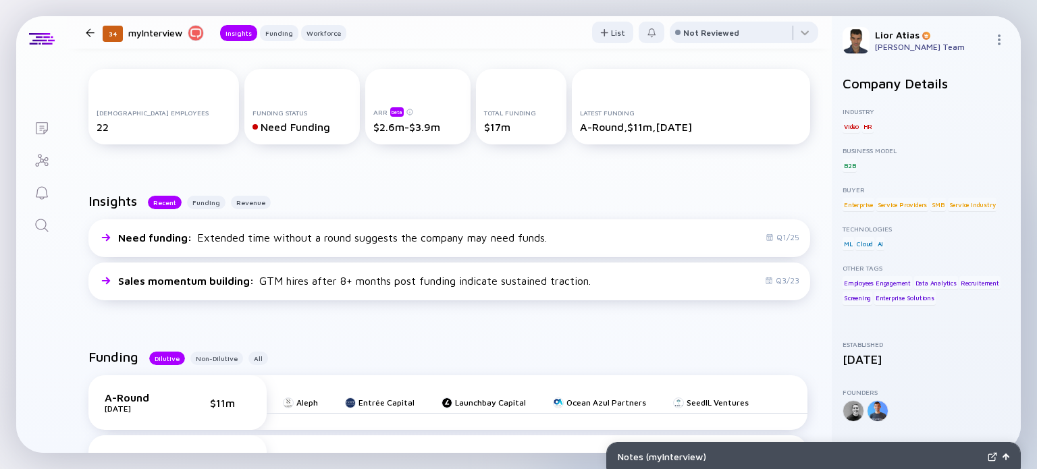
scroll to position [208, 0]
click at [750, 22] on div at bounding box center [744, 35] width 149 height 27
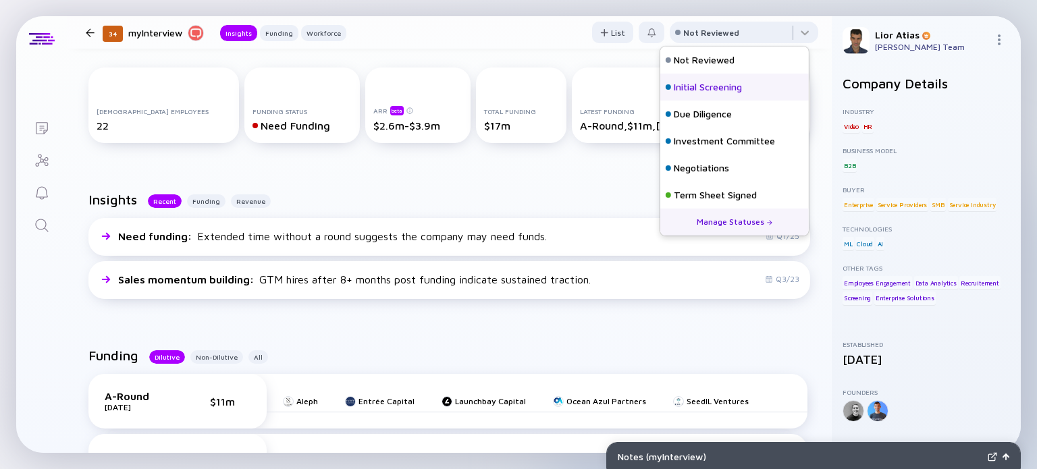
click at [721, 81] on div "Initial Screening" at bounding box center [708, 87] width 68 height 14
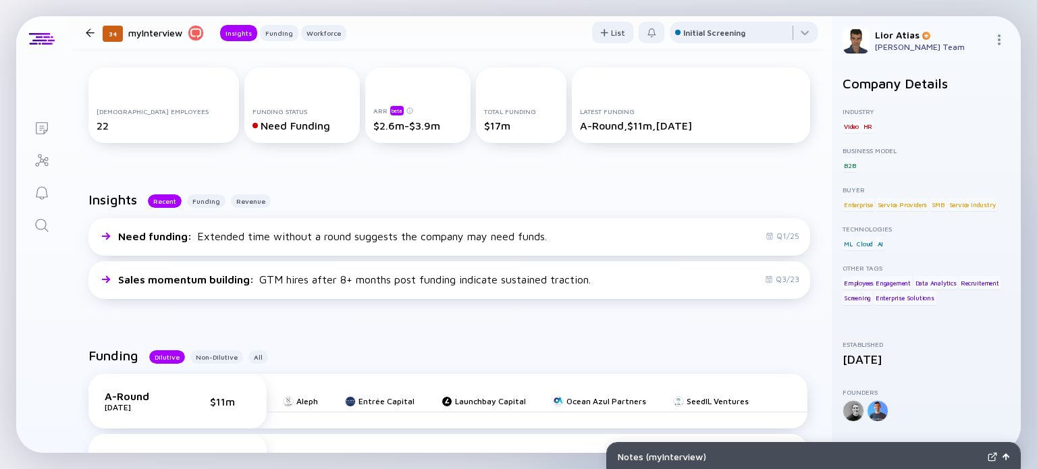
click at [89, 34] on div at bounding box center [90, 32] width 9 height 9
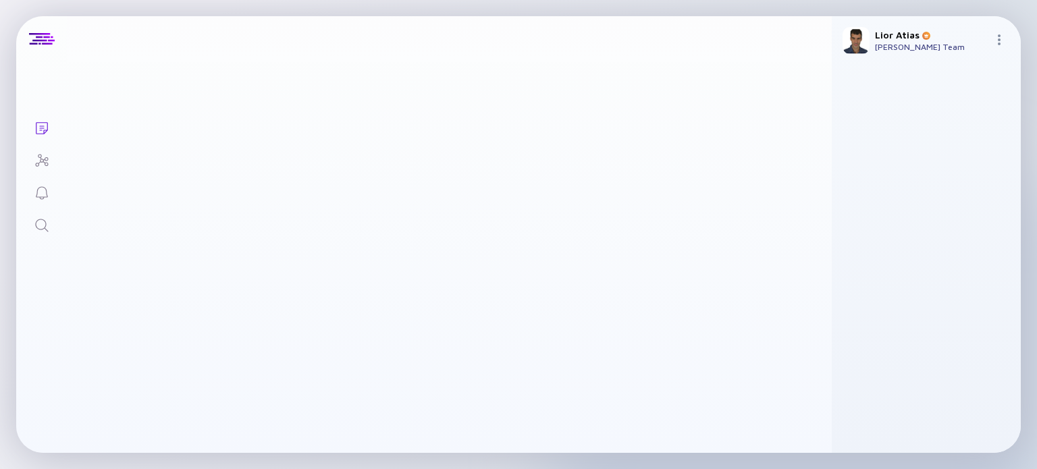
scroll to position [3131, 0]
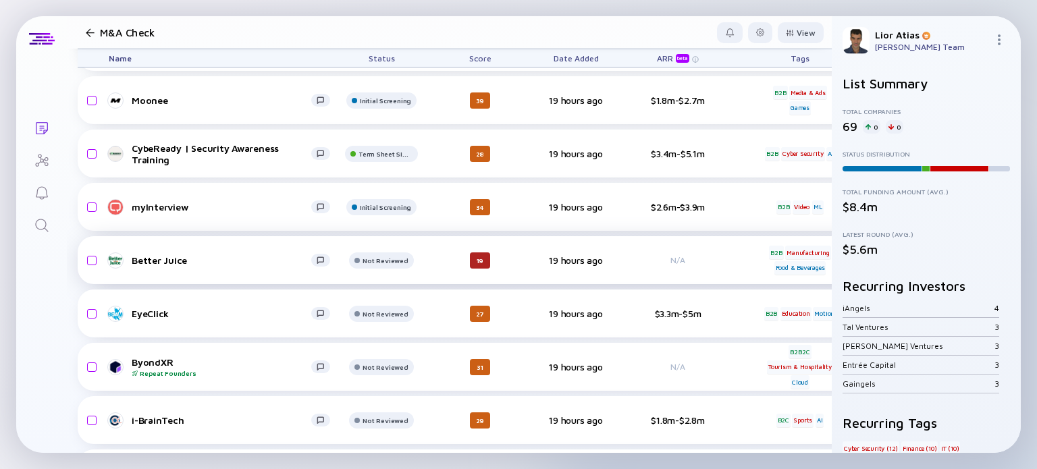
click at [228, 272] on div "Better Juice Not Reviewed 19 19 hours ago N/A B2B Manufacturing Food & Beverage…" at bounding box center [744, 260] width 1332 height 48
click at [215, 261] on div "Better Juice" at bounding box center [222, 260] width 180 height 11
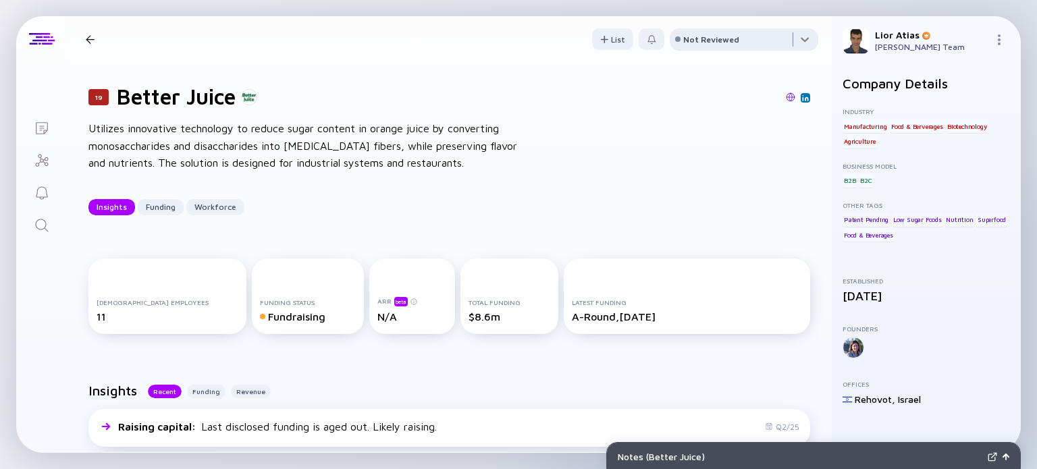
click at [722, 33] on div at bounding box center [744, 41] width 149 height 27
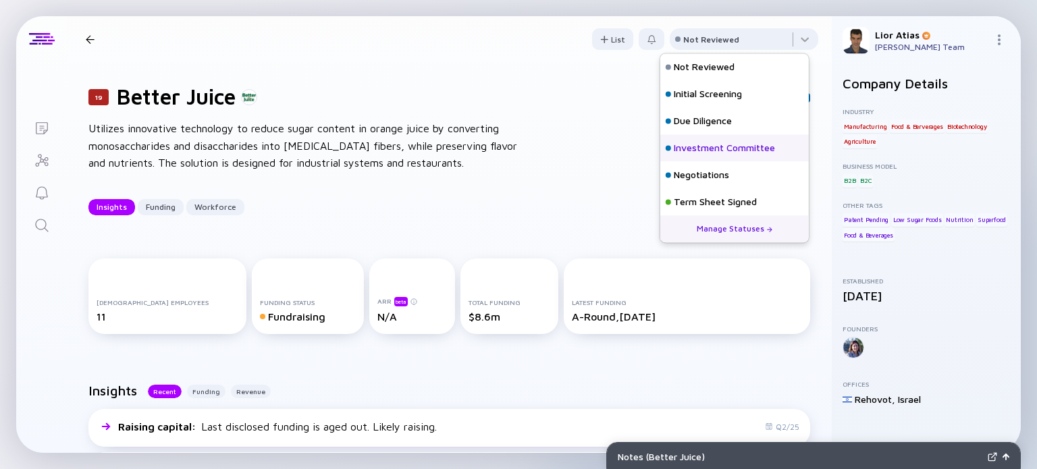
scroll to position [59, 0]
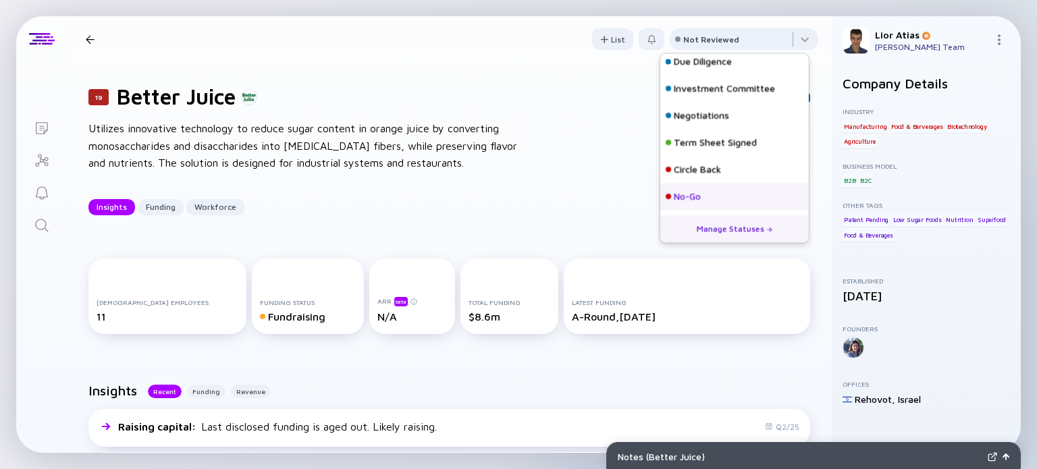
click at [712, 202] on div "No-Go" at bounding box center [734, 196] width 149 height 27
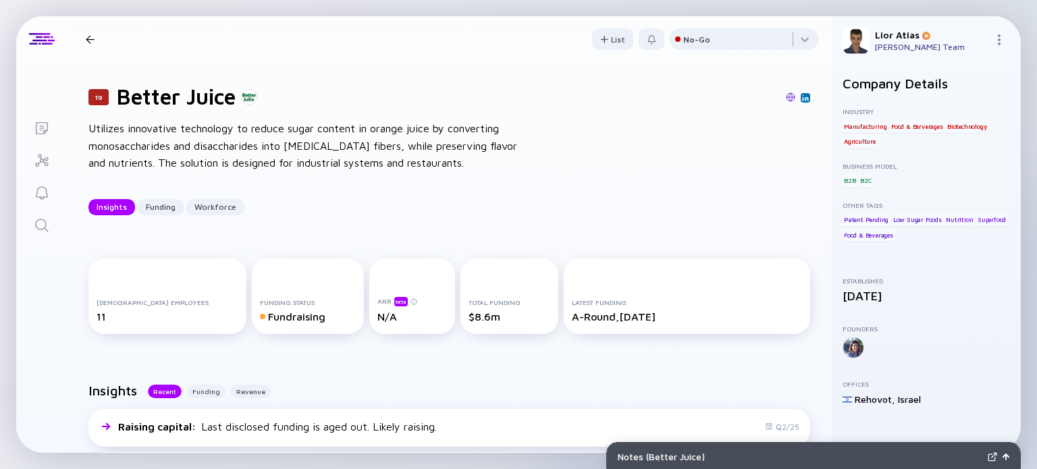
click at [86, 42] on div at bounding box center [90, 39] width 9 height 9
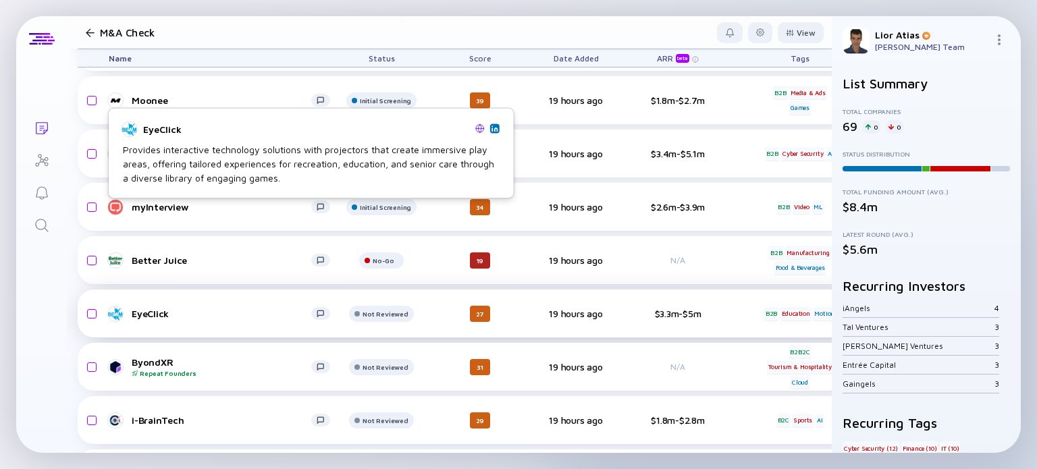
scroll to position [3259, 0]
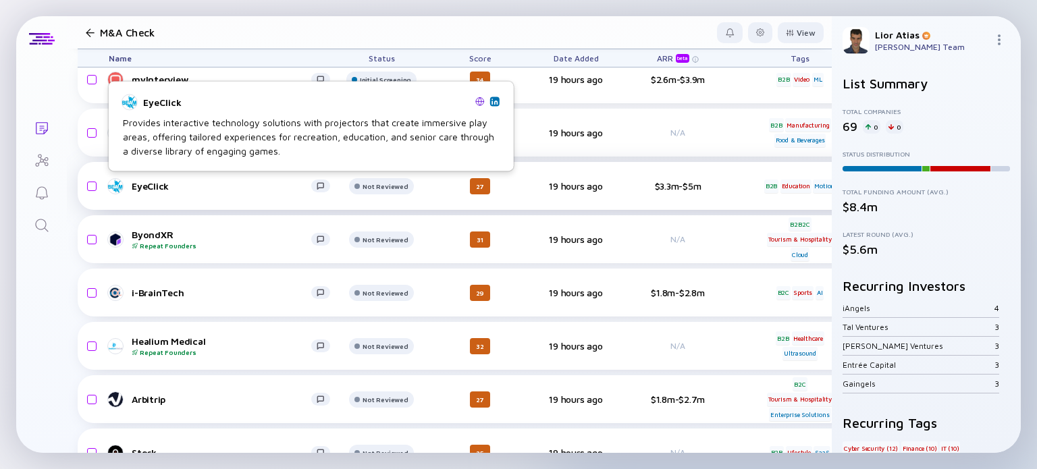
click at [203, 186] on div "EyeClick" at bounding box center [222, 185] width 180 height 11
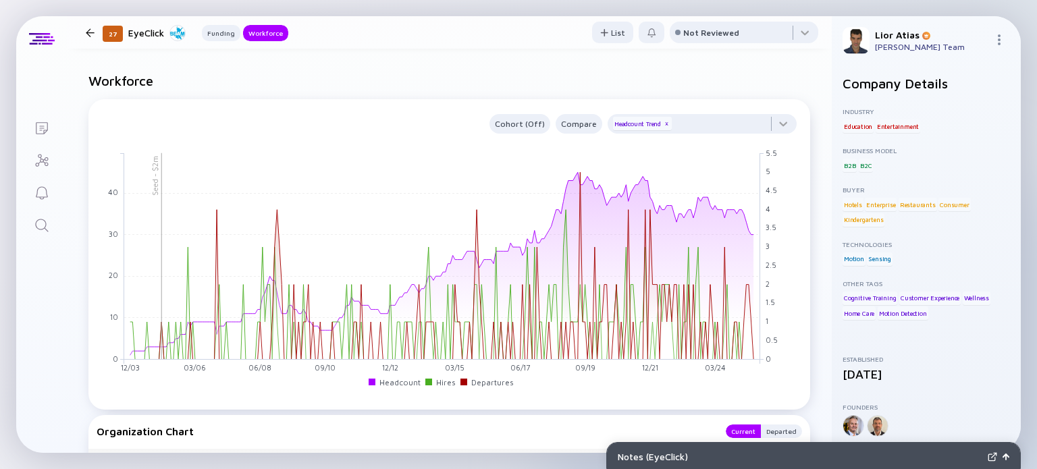
scroll to position [842, 0]
click at [751, 42] on div at bounding box center [744, 35] width 149 height 27
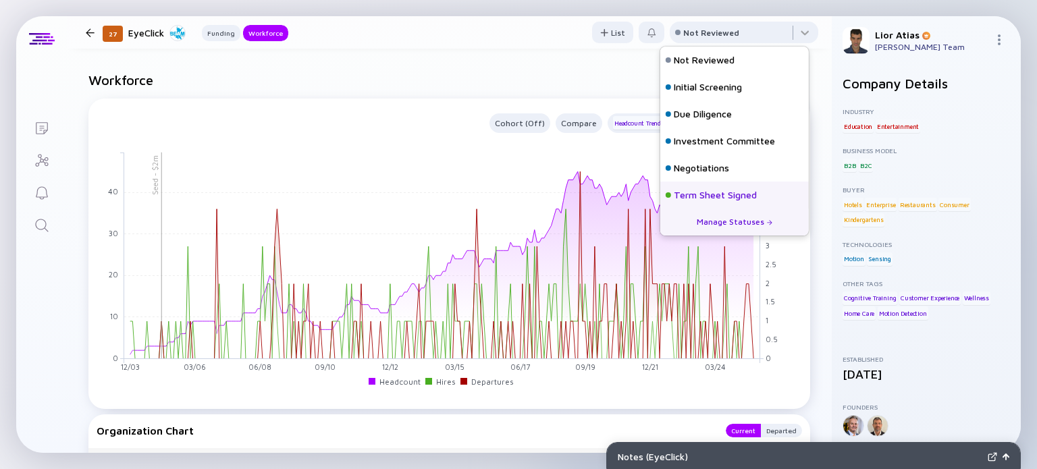
scroll to position [59, 0]
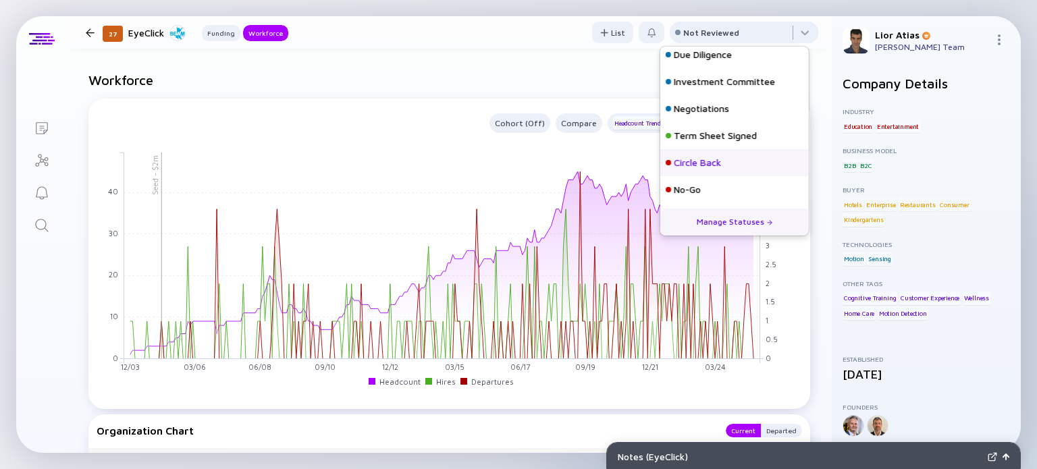
click at [710, 175] on div "Circle Back" at bounding box center [734, 162] width 149 height 27
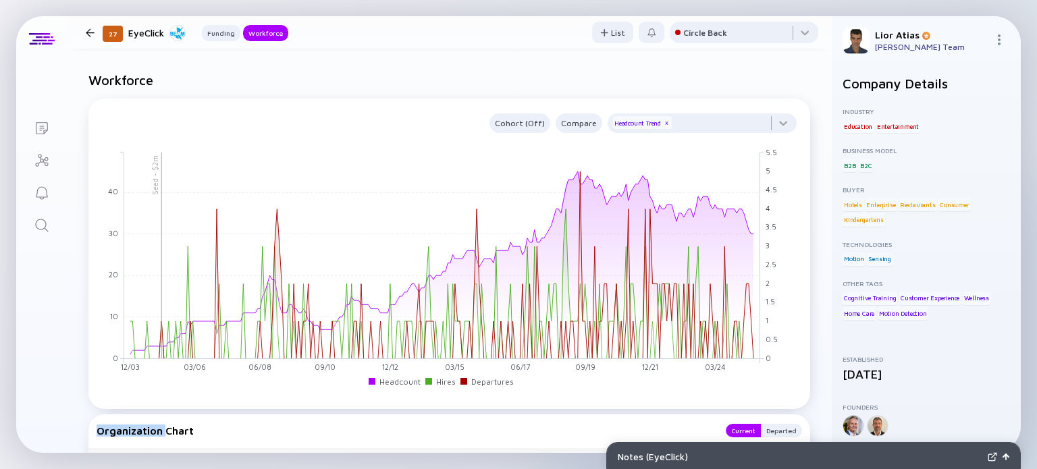
click at [710, 175] on rect at bounding box center [442, 255] width 636 height 207
click at [92, 32] on div at bounding box center [90, 32] width 9 height 9
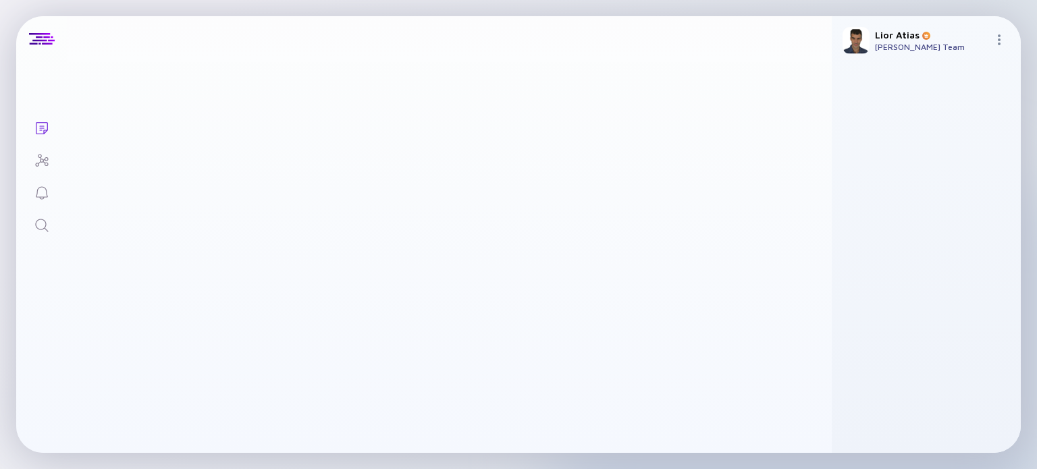
scroll to position [3259, 0]
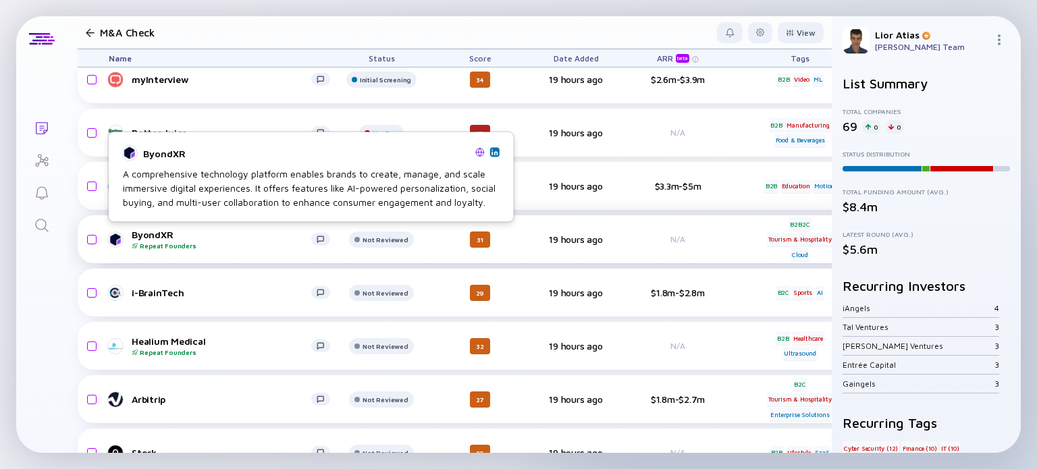
click at [213, 234] on div "ByondXR Repeat Founders" at bounding box center [222, 239] width 180 height 21
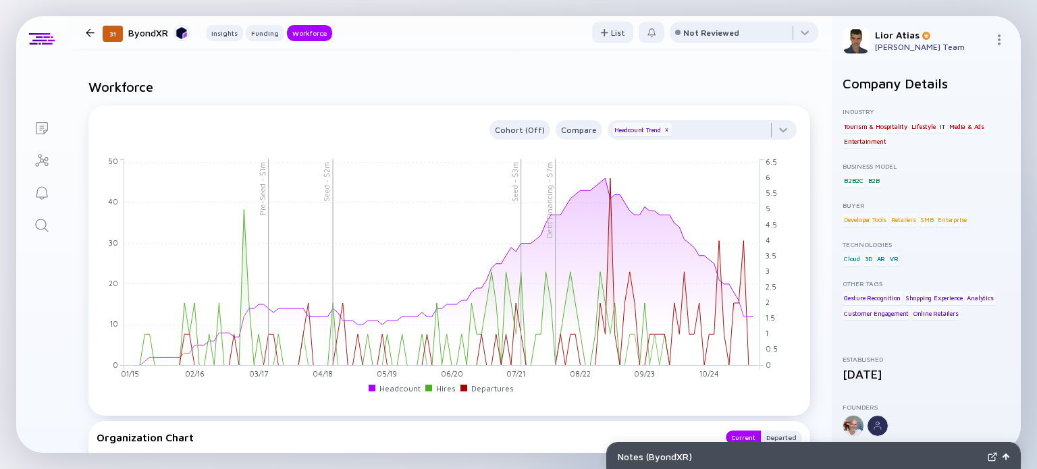
scroll to position [1075, 0]
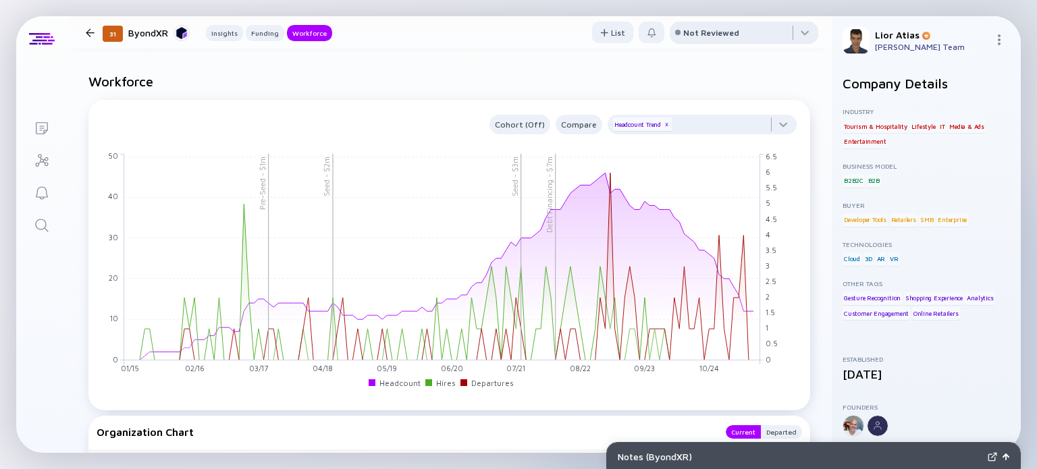
click at [701, 28] on div "Not Reviewed" at bounding box center [711, 33] width 56 height 10
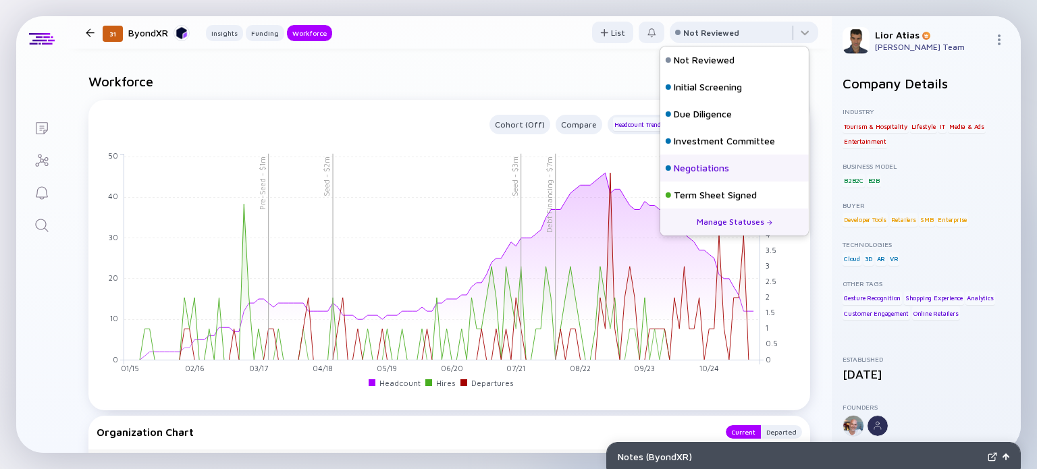
scroll to position [59, 0]
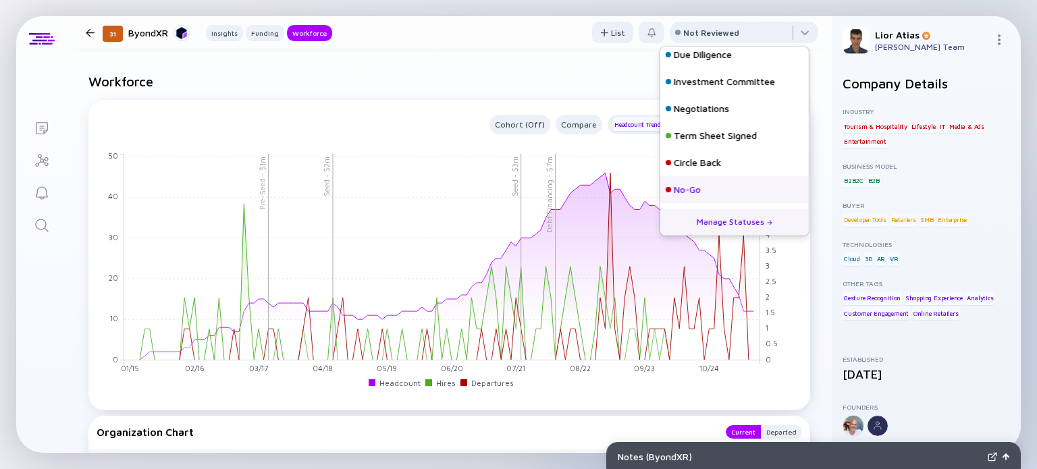
click at [711, 195] on div "No-Go" at bounding box center [734, 189] width 149 height 27
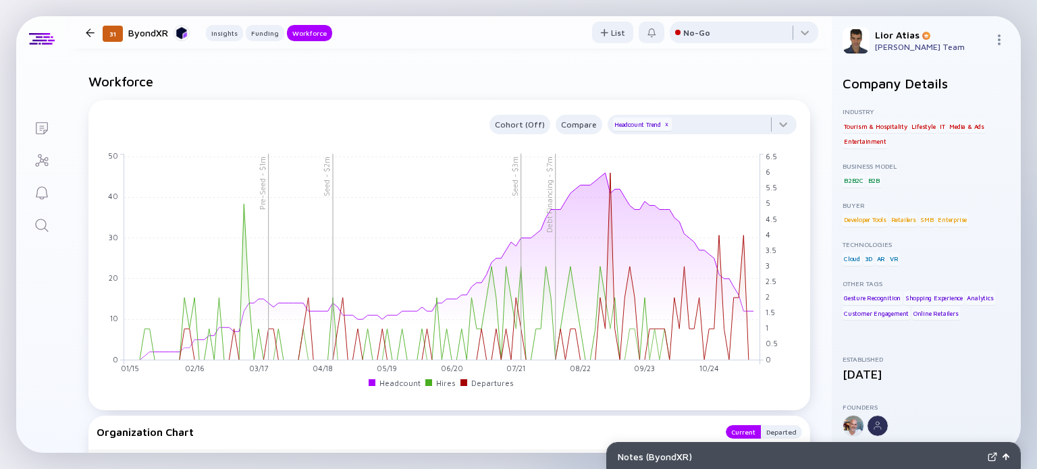
click at [90, 27] on div "31 ByondXR Insights Funding Workforce" at bounding box center [206, 33] width 252 height 18
click at [92, 31] on div at bounding box center [90, 32] width 9 height 9
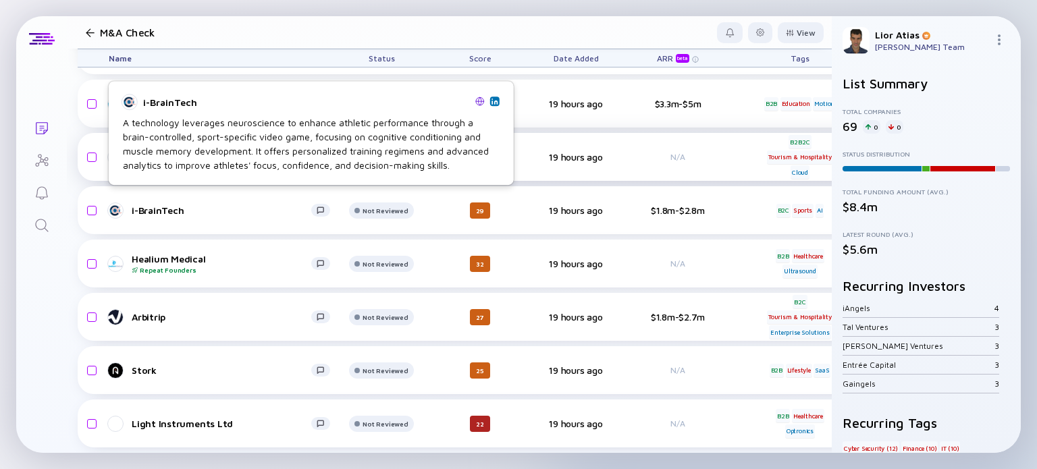
scroll to position [3350, 0]
click at [169, 205] on div "i-BrainTech" at bounding box center [222, 210] width 180 height 11
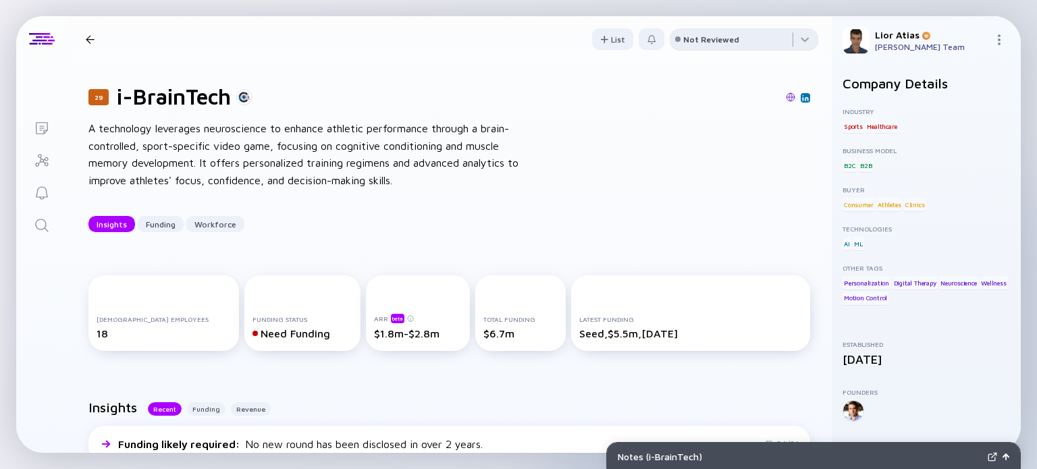
click at [713, 38] on div "Not Reviewed" at bounding box center [711, 39] width 56 height 10
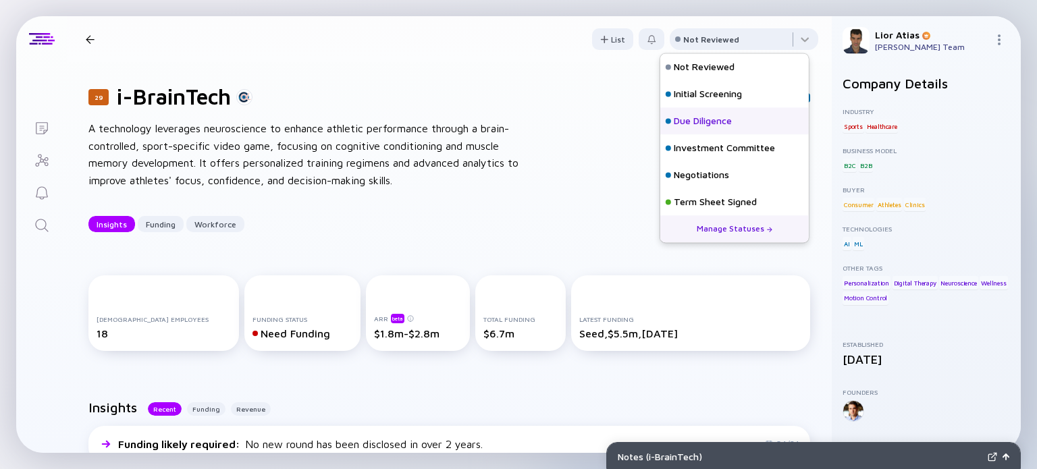
scroll to position [59, 0]
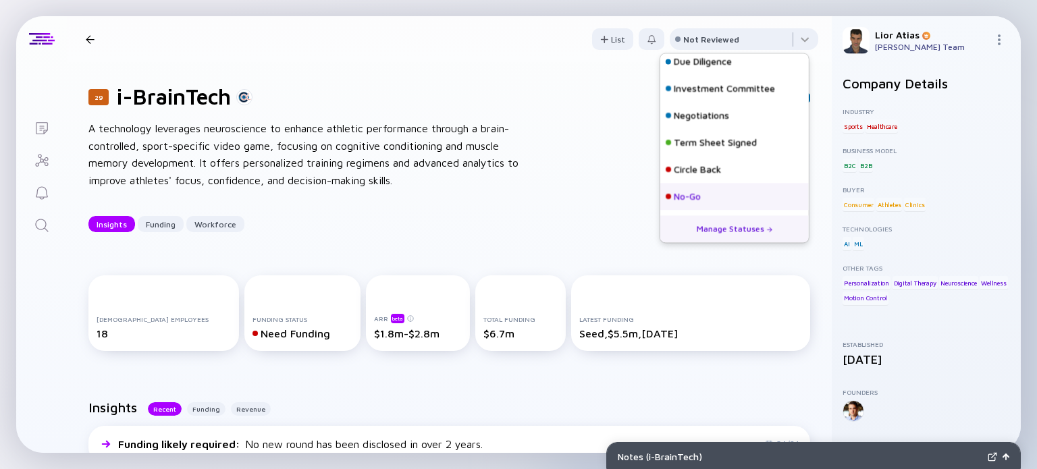
click at [710, 195] on div "No-Go" at bounding box center [734, 196] width 149 height 27
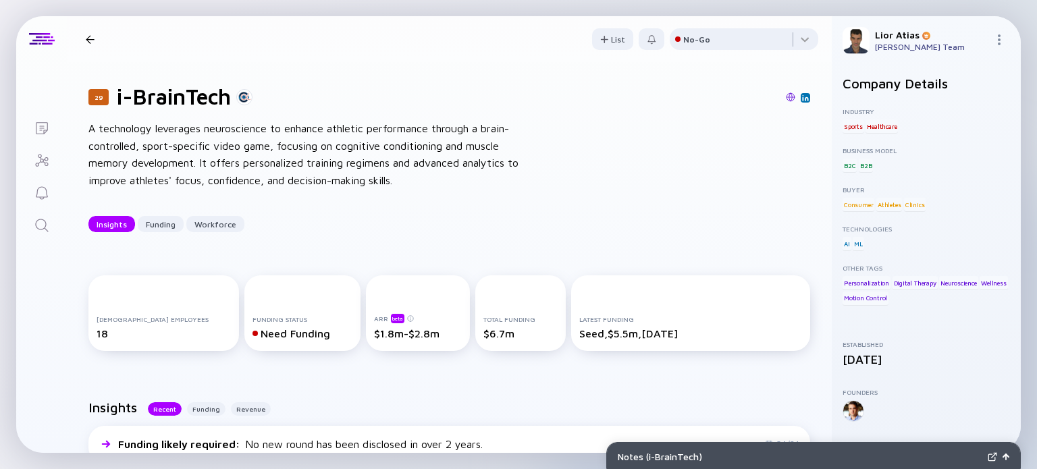
click at [95, 38] on div at bounding box center [90, 39] width 20 height 9
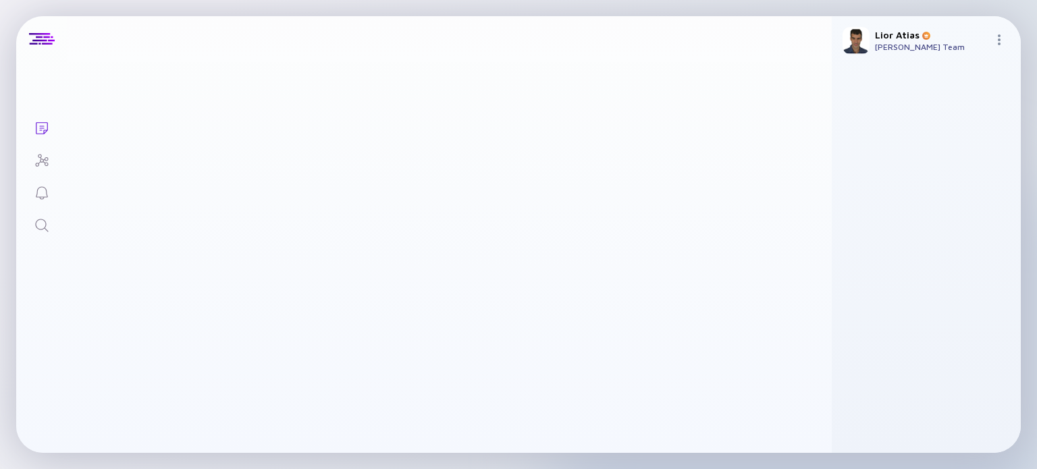
scroll to position [3350, 0]
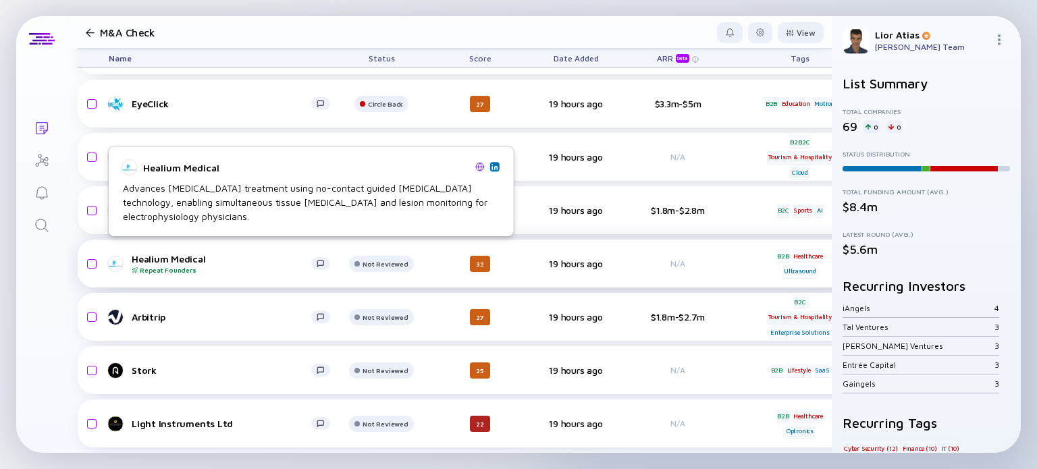
click at [218, 253] on div "Healium Medical Repeat Founders" at bounding box center [222, 263] width 180 height 21
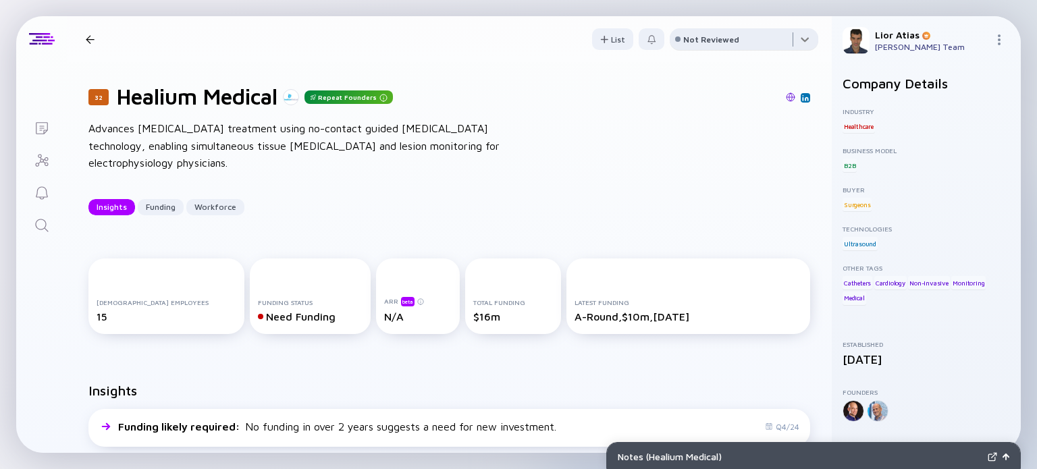
click at [743, 32] on div at bounding box center [744, 41] width 149 height 27
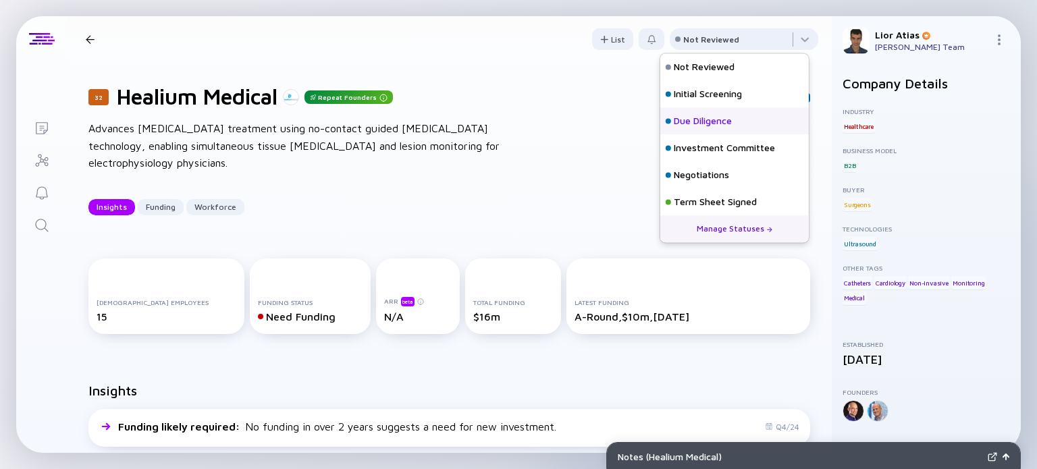
scroll to position [59, 0]
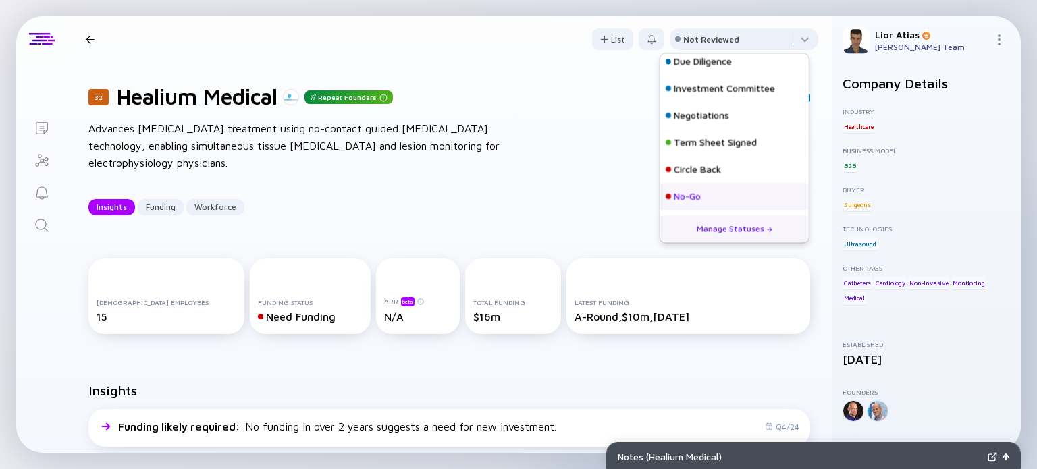
click at [705, 188] on div "No-Go" at bounding box center [734, 196] width 149 height 27
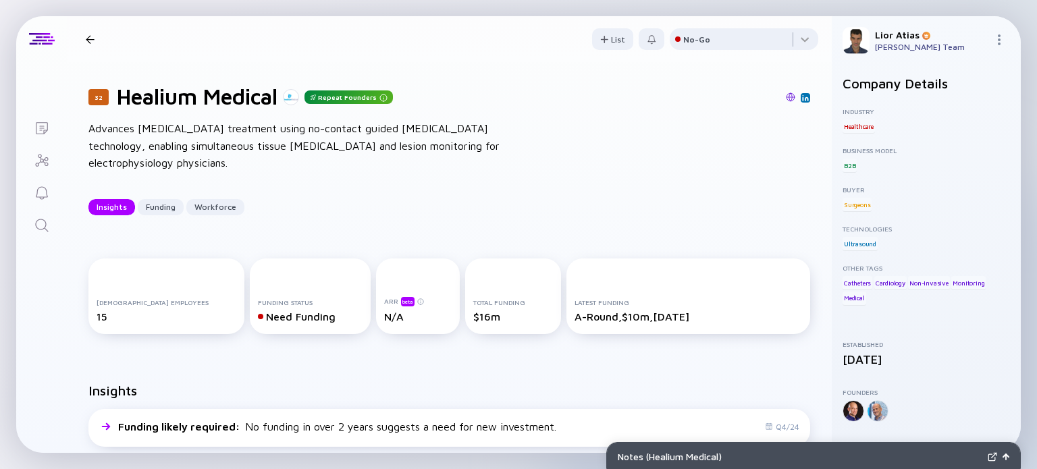
click at [88, 40] on div at bounding box center [90, 39] width 9 height 9
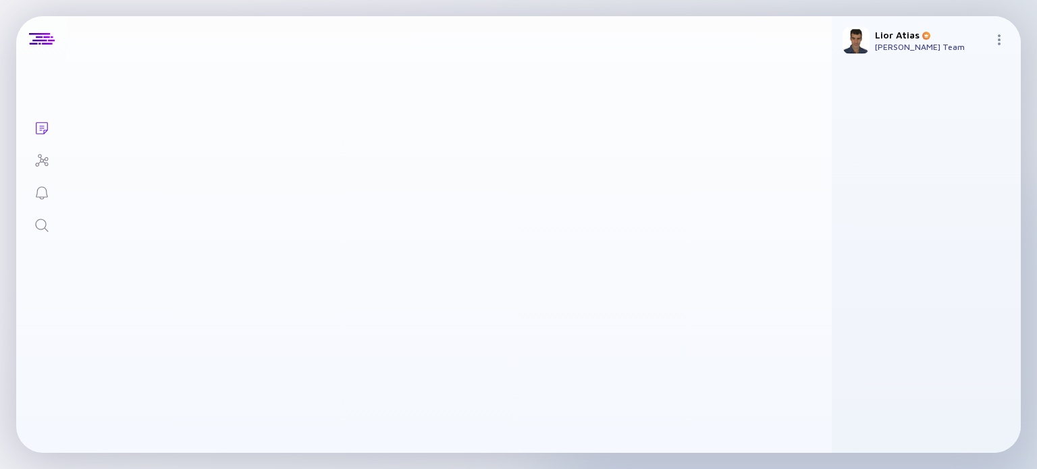
scroll to position [3350, 0]
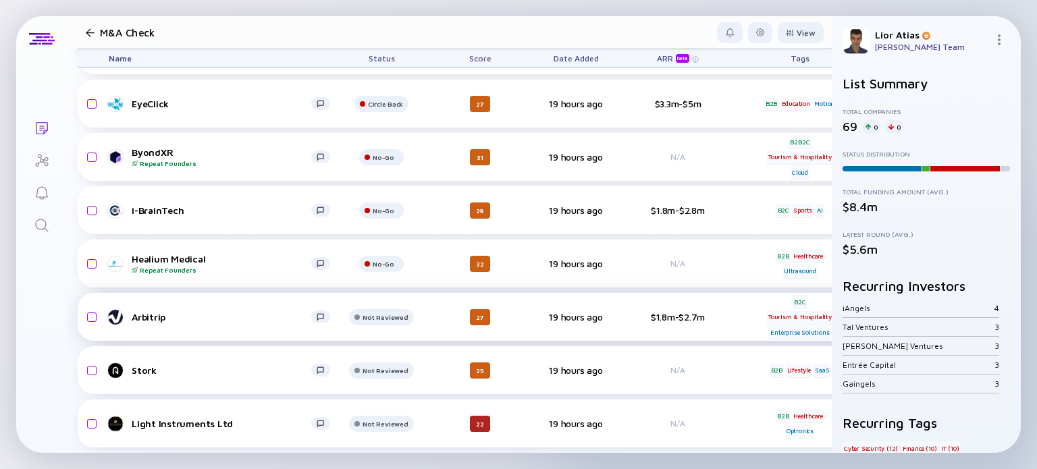
click at [189, 309] on link "Arbitrip" at bounding box center [225, 317] width 232 height 16
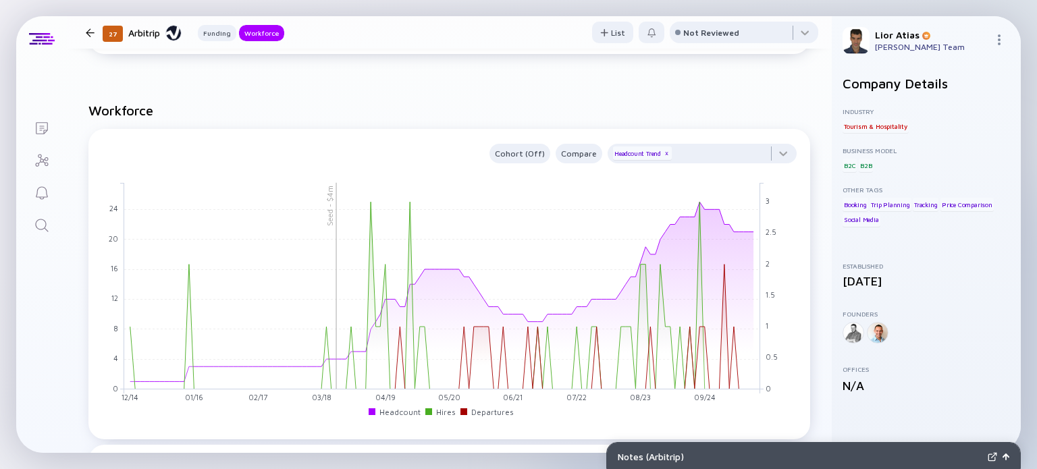
scroll to position [693, 0]
click at [789, 230] on div "Seed - $4m 12/14 01/15 02/15 03/15 04/15 05/15 06/15 07/15 08/15 09/15 10/15 11…" at bounding box center [450, 295] width 706 height 243
click at [711, 32] on div "Not Reviewed" at bounding box center [711, 33] width 56 height 10
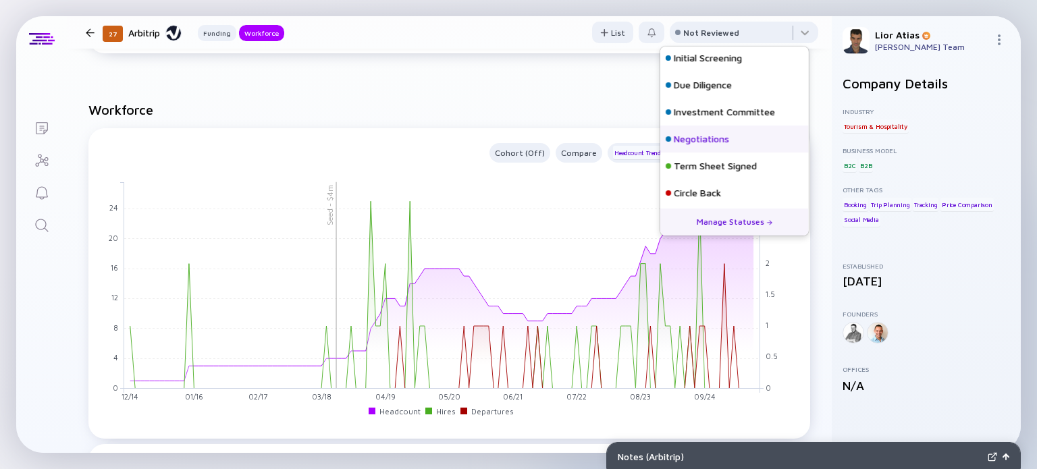
scroll to position [0, 0]
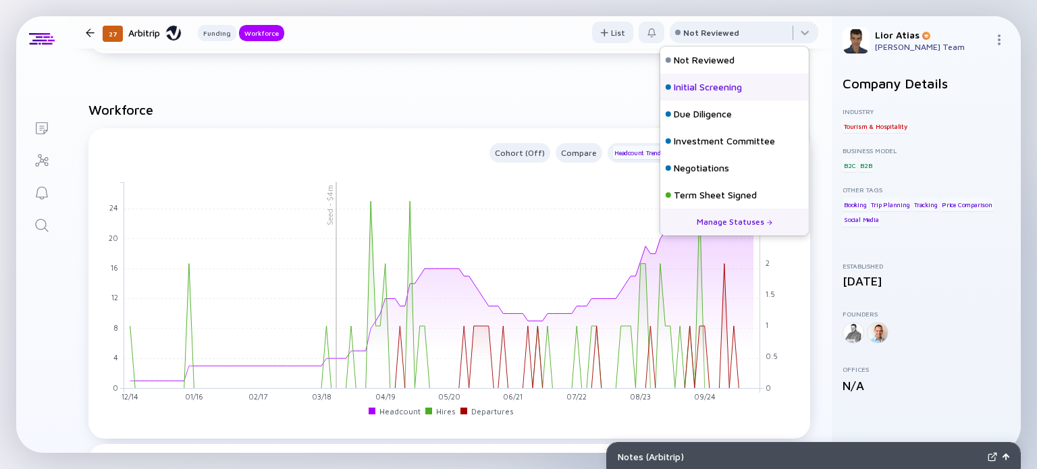
click at [704, 83] on div "Initial Screening" at bounding box center [708, 87] width 68 height 14
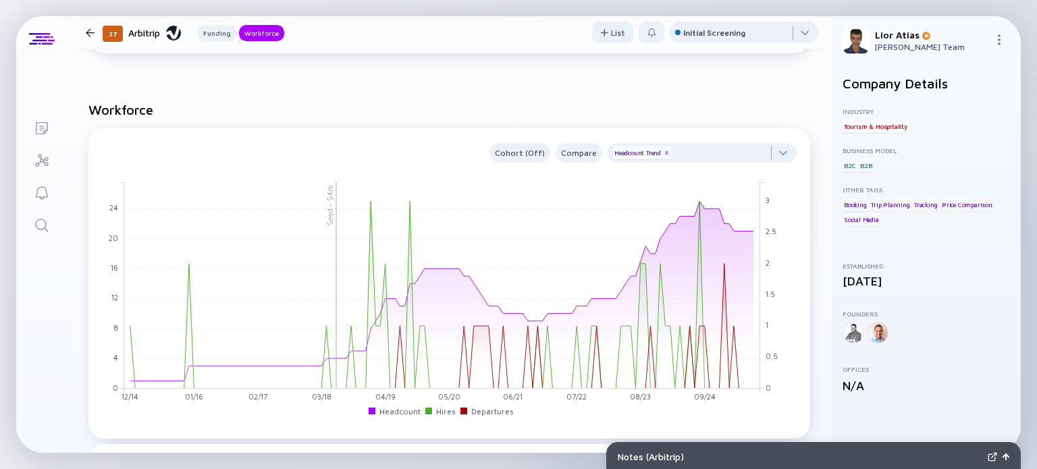
click at [86, 35] on div at bounding box center [90, 32] width 9 height 9
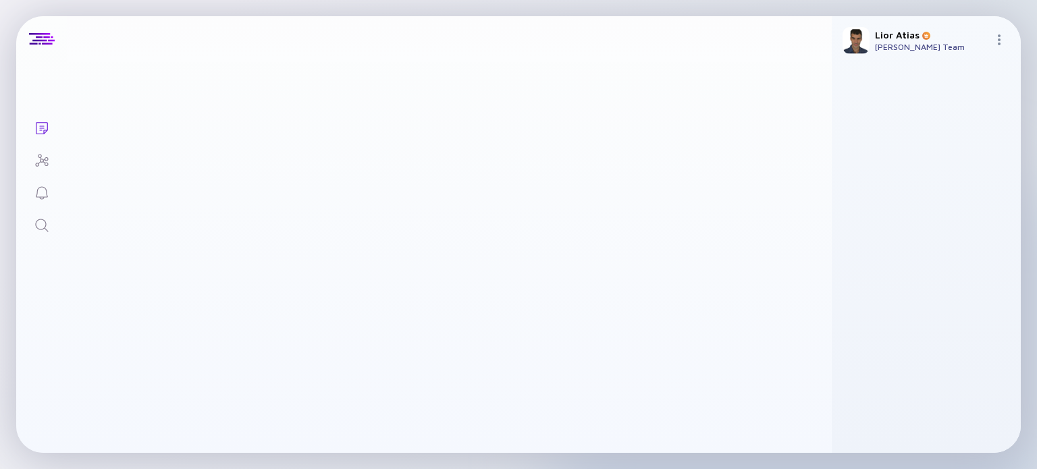
scroll to position [3350, 0]
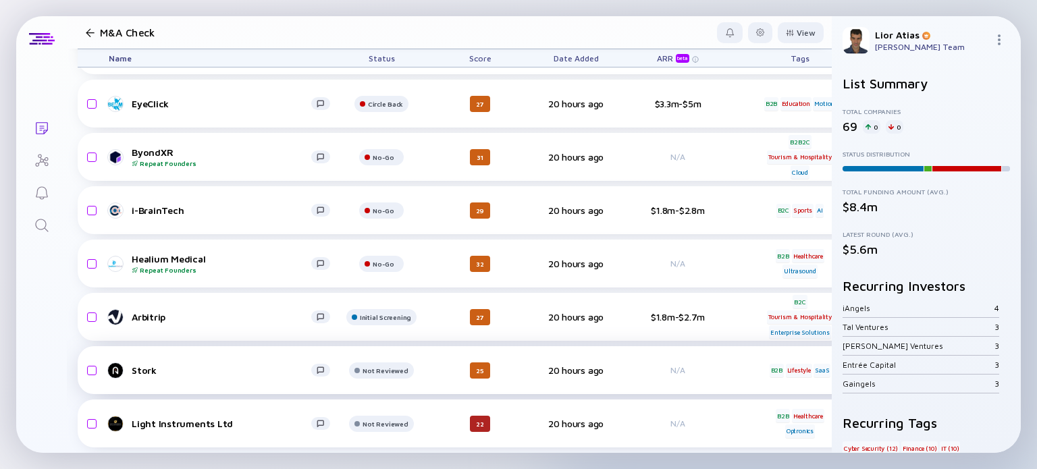
click at [202, 365] on div "Stork" at bounding box center [222, 370] width 180 height 11
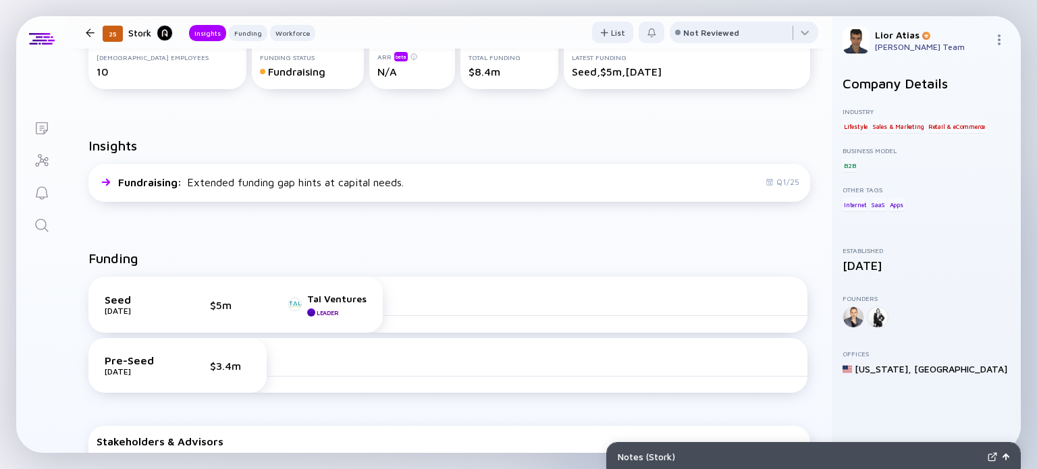
scroll to position [265, 0]
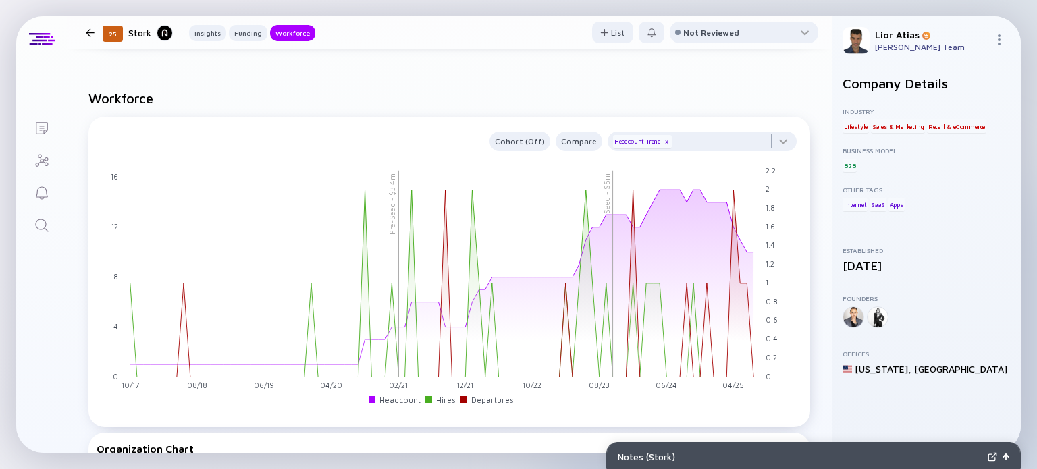
scroll to position [1016, 0]
click at [732, 34] on div at bounding box center [744, 35] width 149 height 27
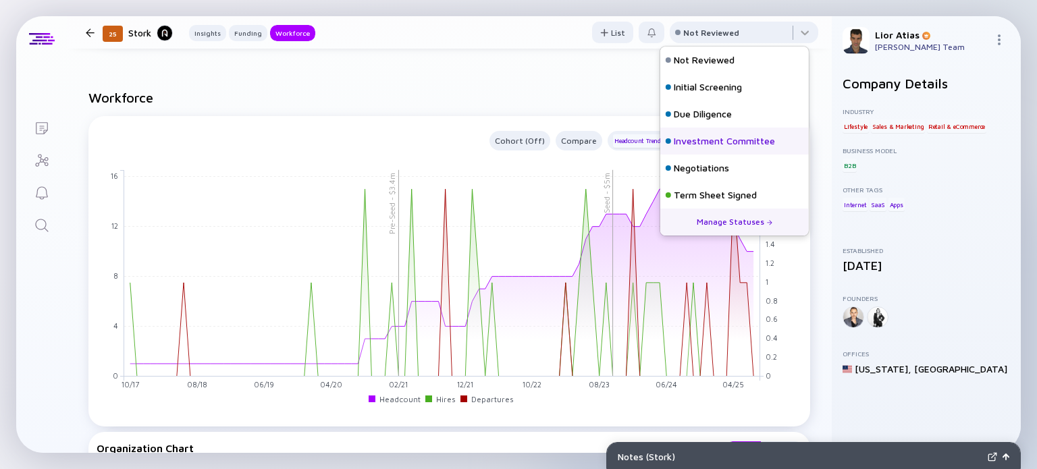
scroll to position [59, 0]
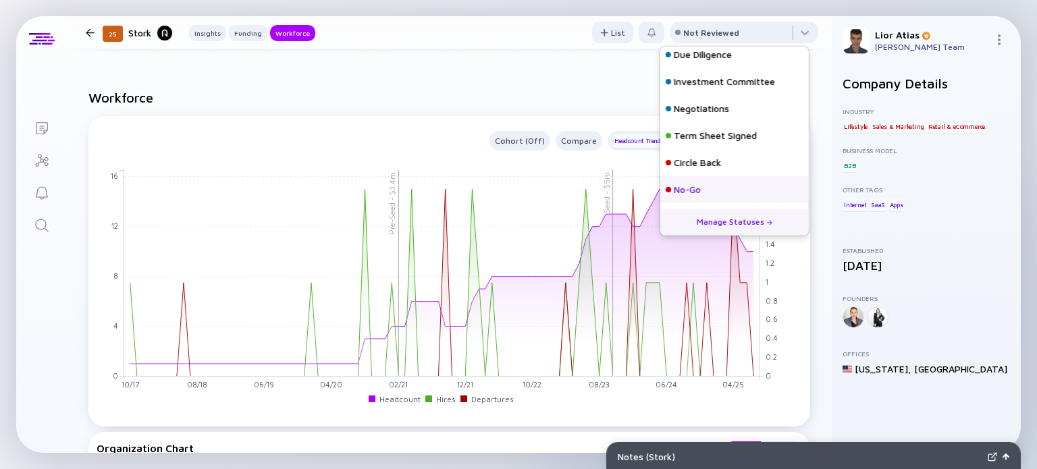
click at [714, 182] on div "No-Go" at bounding box center [734, 189] width 149 height 27
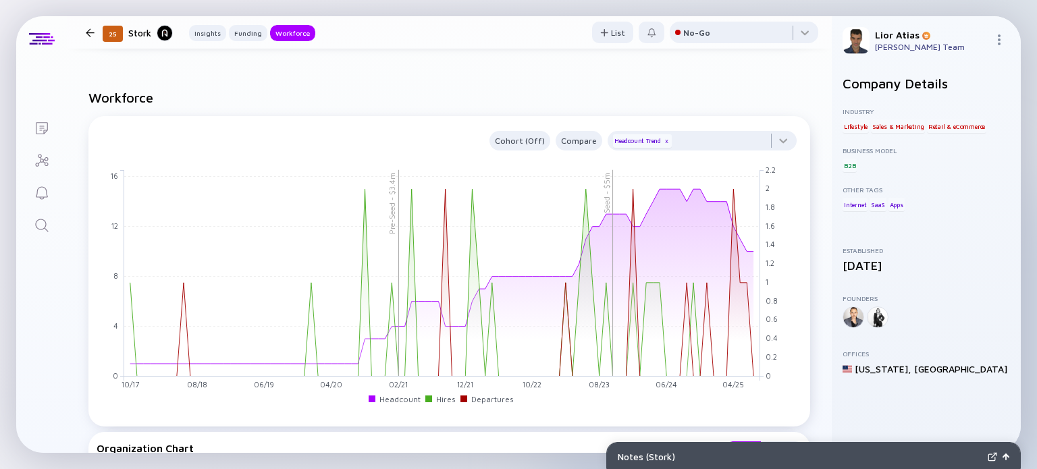
click at [92, 32] on div at bounding box center [90, 32] width 9 height 9
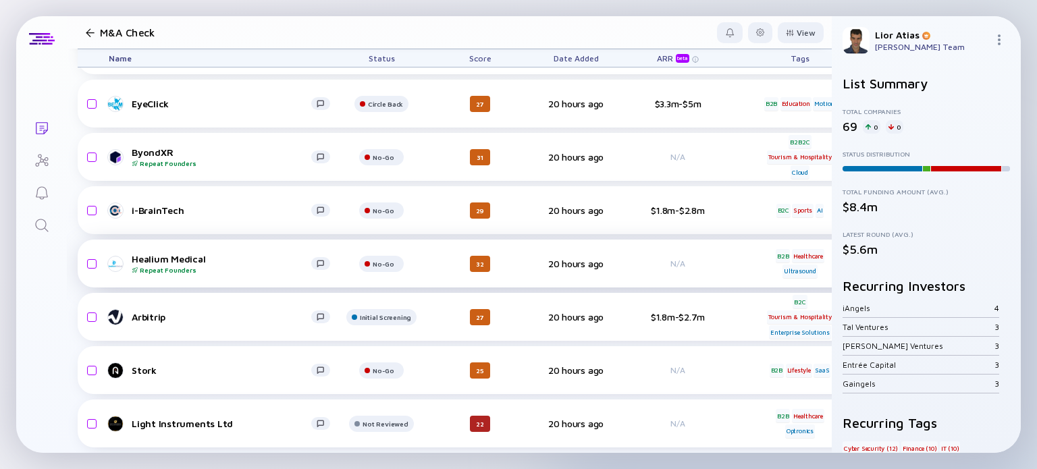
scroll to position [3351, 0]
click at [243, 418] on div "Light Instruments Ltd" at bounding box center [222, 423] width 180 height 11
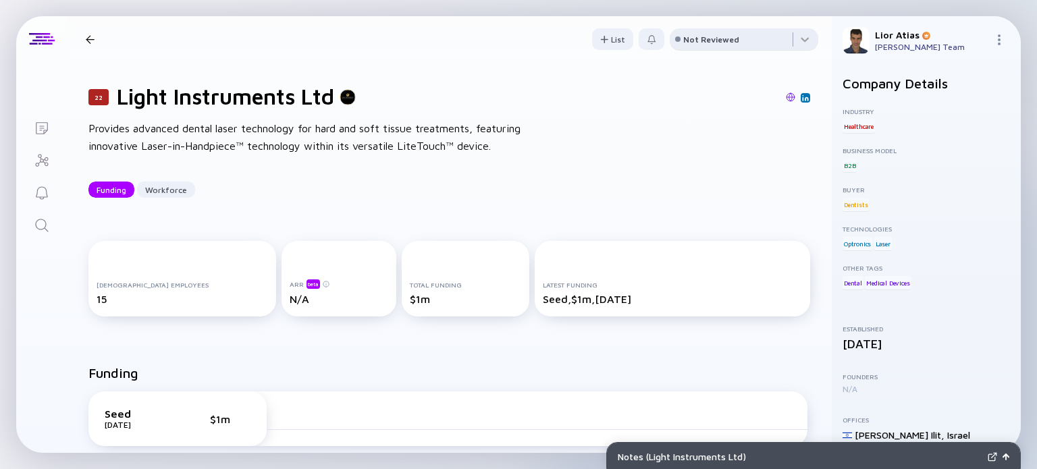
click at [708, 42] on div "Not Reviewed" at bounding box center [711, 39] width 56 height 10
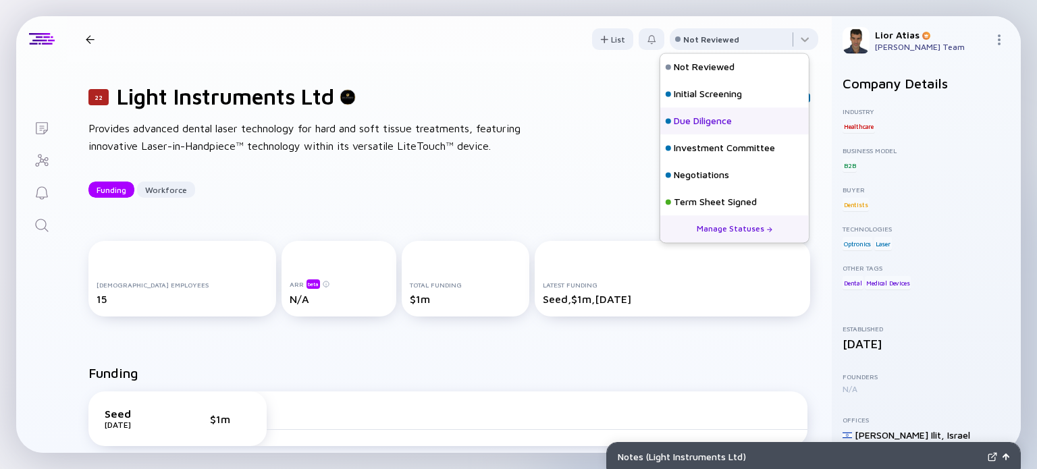
scroll to position [59, 0]
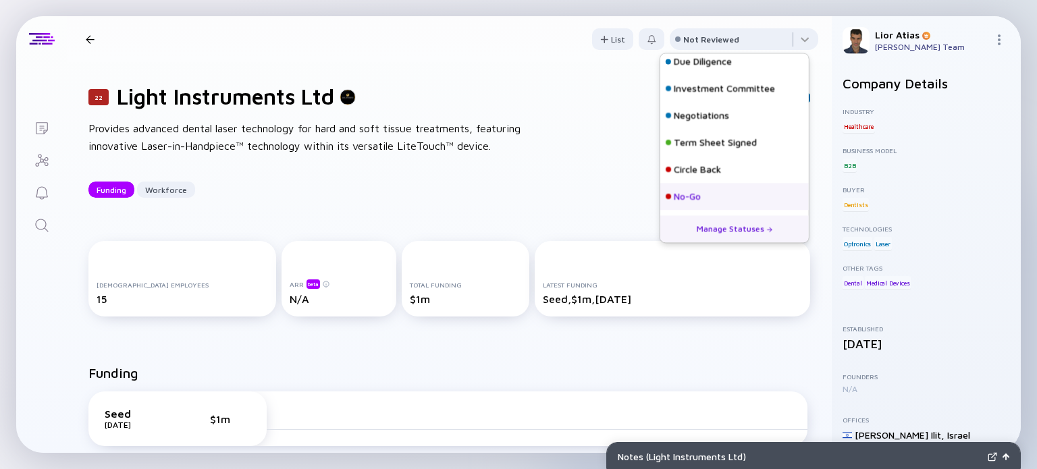
click at [688, 192] on div "No-Go" at bounding box center [687, 197] width 27 height 14
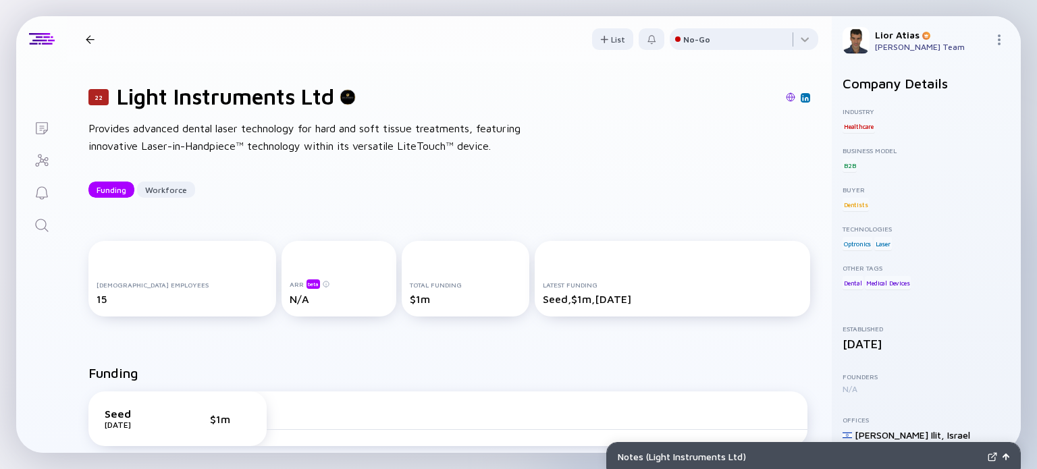
click at [86, 36] on div at bounding box center [90, 39] width 9 height 9
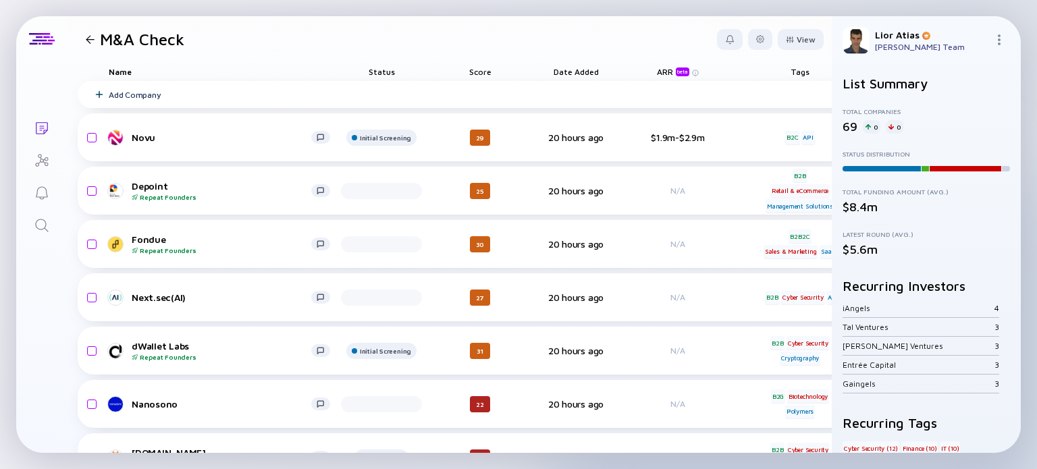
click at [884, 167] on div at bounding box center [882, 171] width 78 height 11
click at [794, 38] on div "View" at bounding box center [801, 39] width 46 height 21
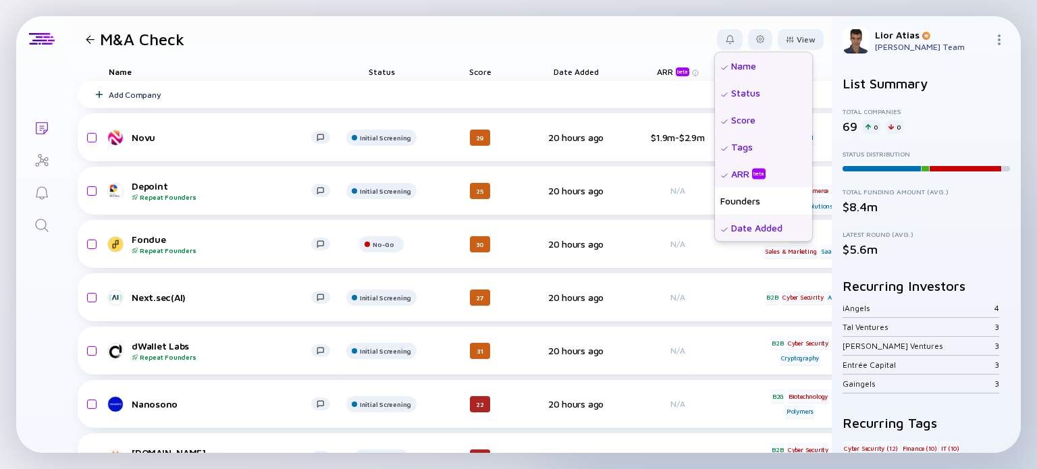
click at [722, 145] on div "Tags" at bounding box center [763, 146] width 97 height 27
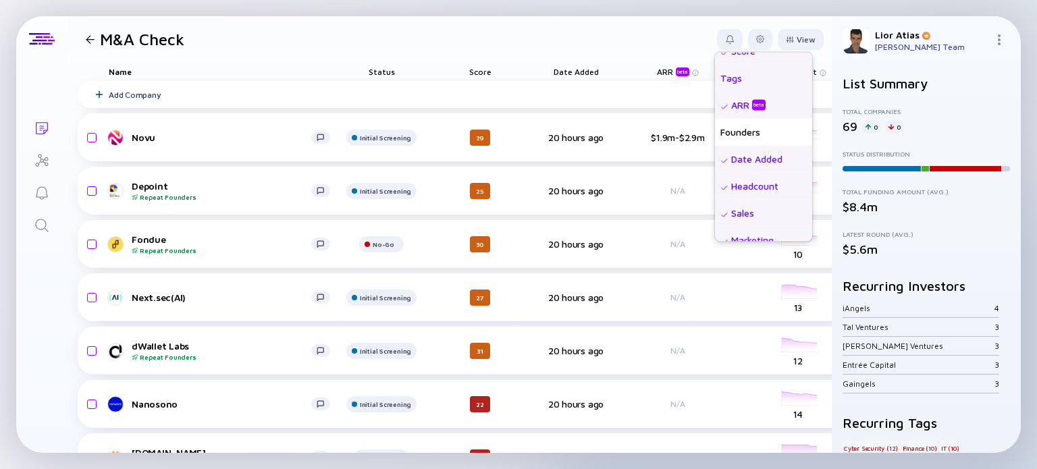
scroll to position [70, 0]
click at [745, 156] on div "Date Added" at bounding box center [763, 157] width 97 height 27
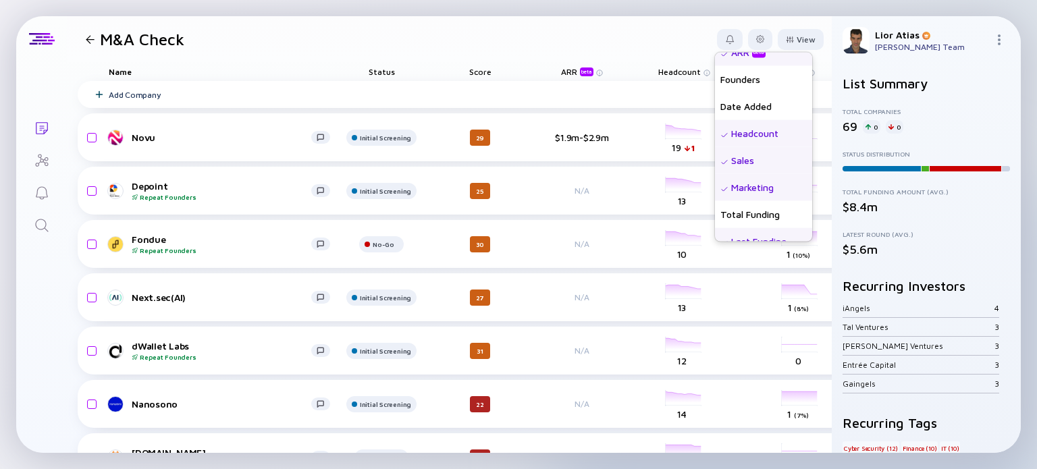
scroll to position [123, 0]
click at [734, 156] on div "Sales" at bounding box center [763, 158] width 97 height 27
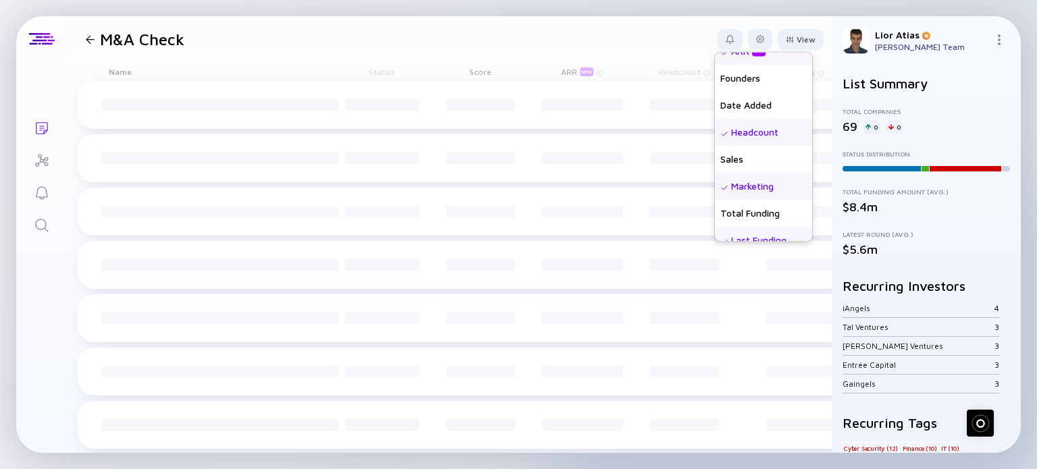
click at [729, 185] on div "Marketing" at bounding box center [763, 185] width 97 height 27
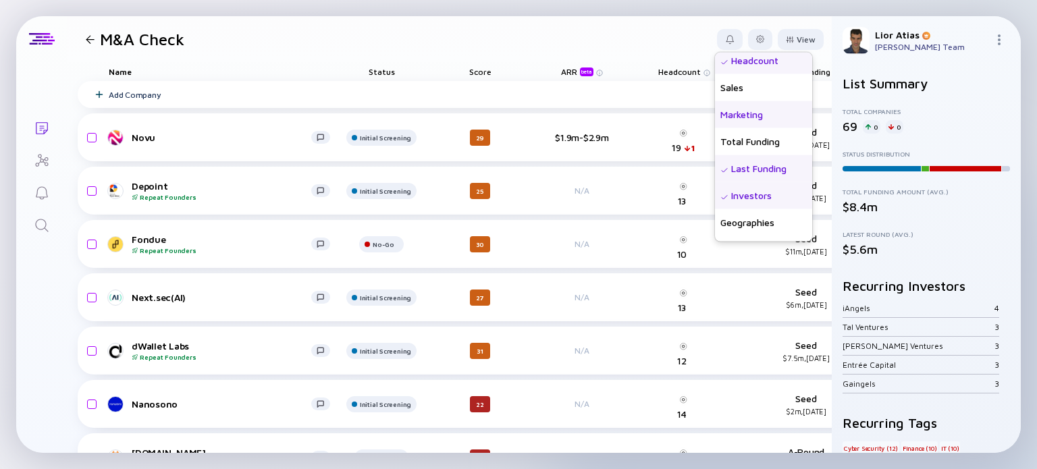
scroll to position [197, 0]
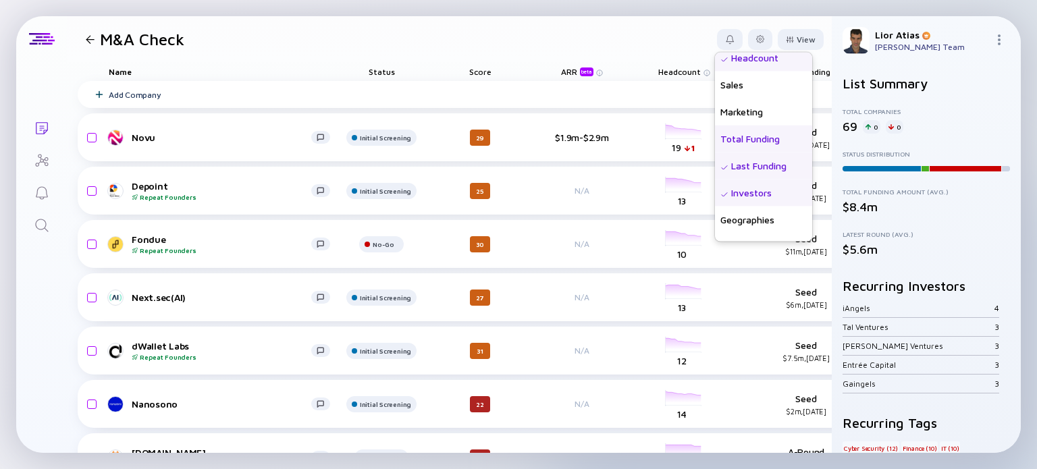
click at [738, 133] on div "Total Funding" at bounding box center [763, 138] width 97 height 27
click at [738, 192] on div "Investors" at bounding box center [763, 192] width 97 height 27
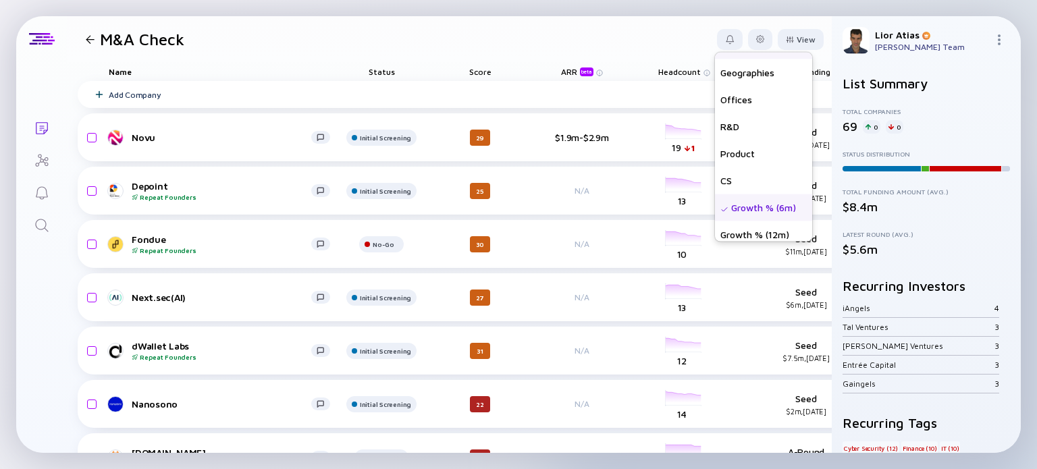
scroll to position [351, 0]
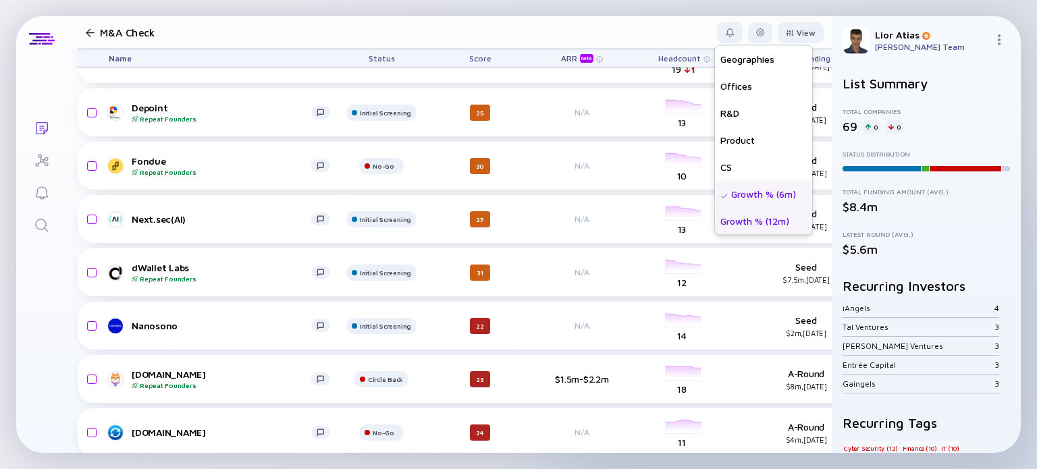
click at [727, 225] on div "Growth % (12m)" at bounding box center [763, 220] width 97 height 27
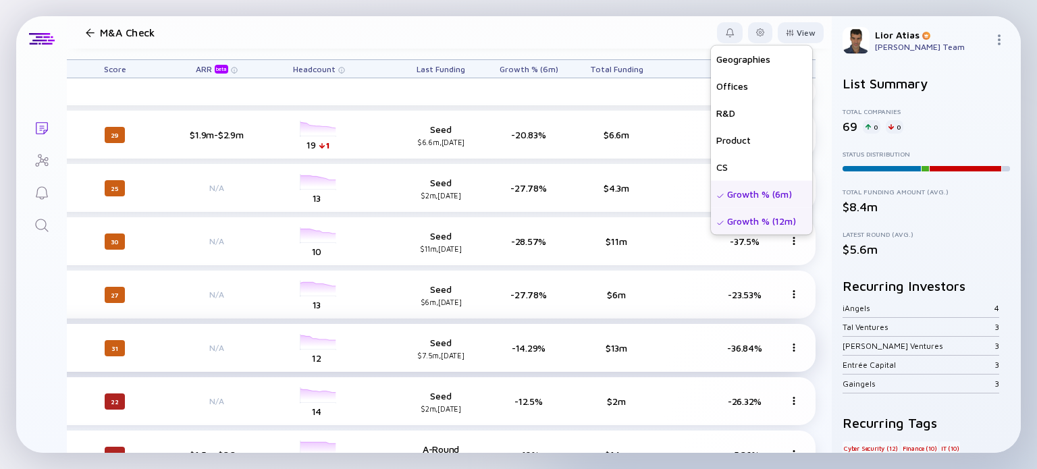
scroll to position [2, 375]
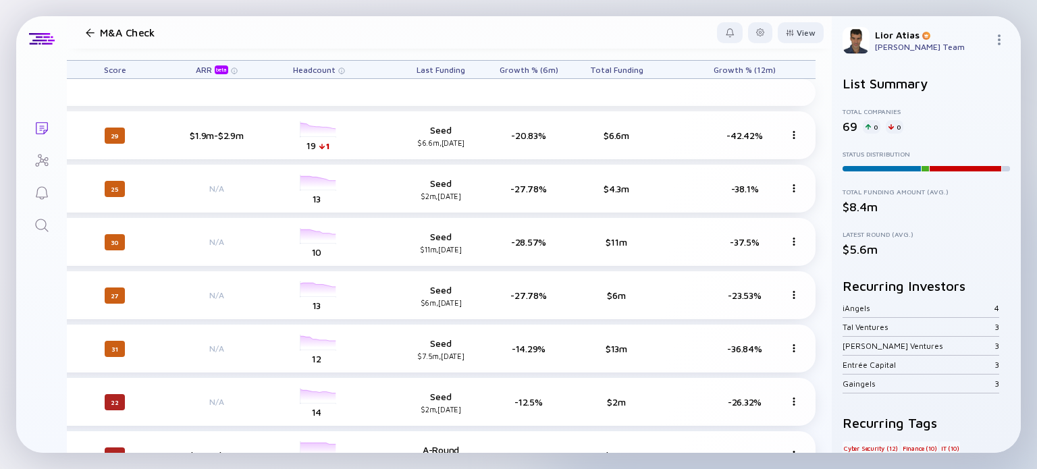
click at [604, 38] on header "M&A Check View Name Status Score Tags ARR beta Founders Date Added Headcount Sa…" at bounding box center [449, 32] width 765 height 32
click at [797, 37] on div "View" at bounding box center [801, 32] width 46 height 21
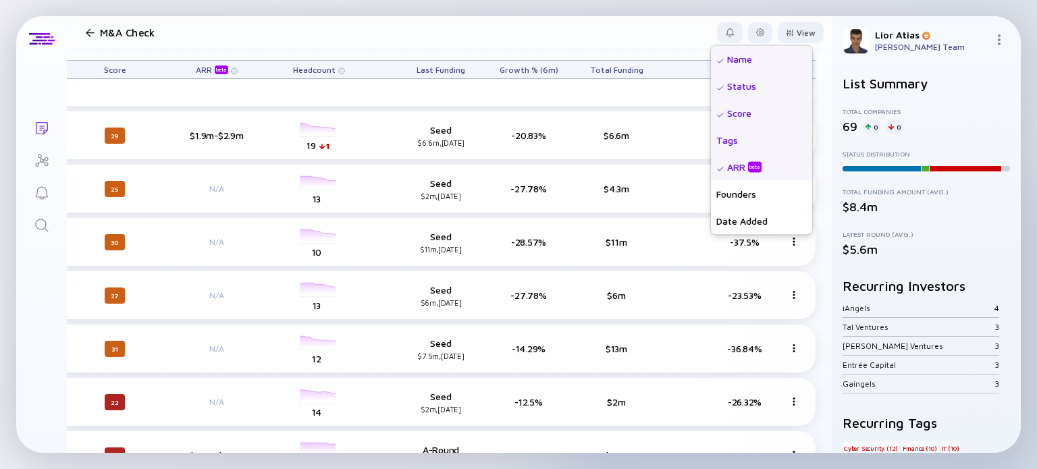
scroll to position [351, 0]
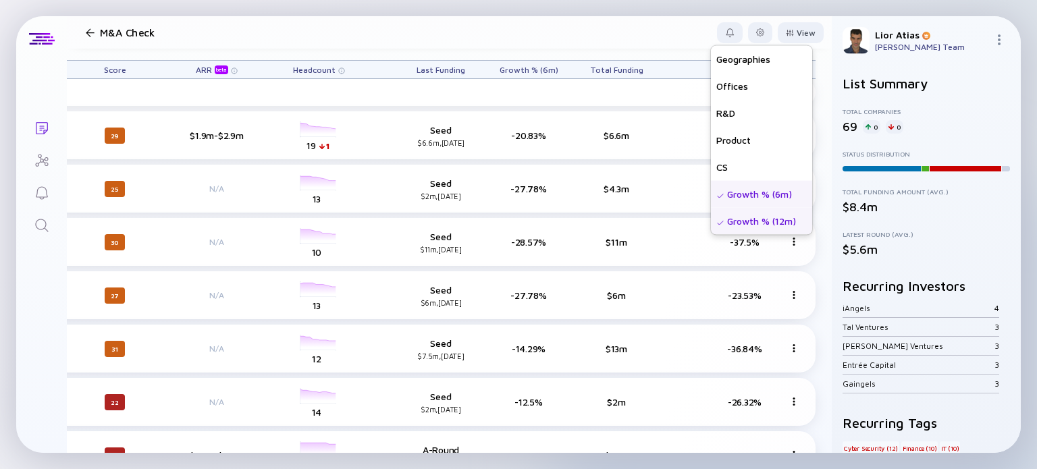
click at [730, 217] on div "Growth % (12m)" at bounding box center [761, 220] width 101 height 27
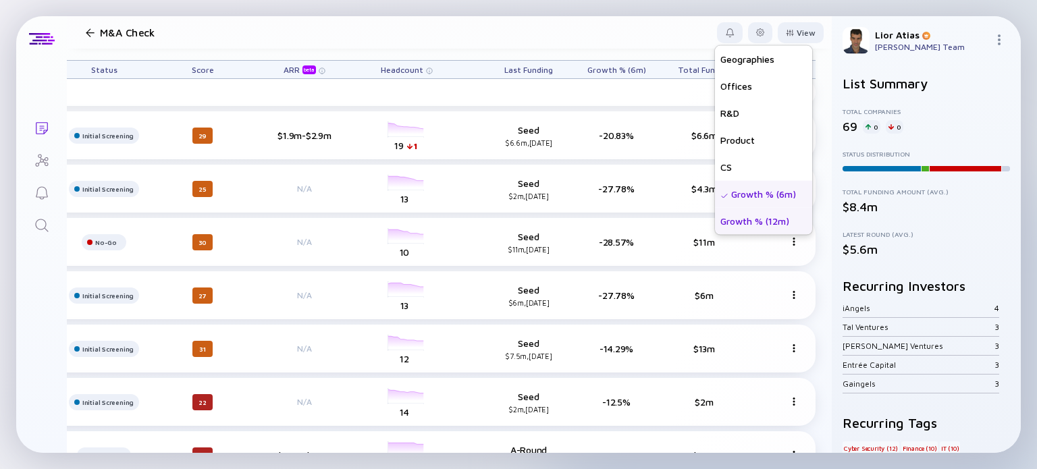
scroll to position [2, 288]
click at [602, 37] on header "M&A Check View Name Status Score Tags ARR beta Founders Date Added Headcount Sa…" at bounding box center [449, 32] width 765 height 32
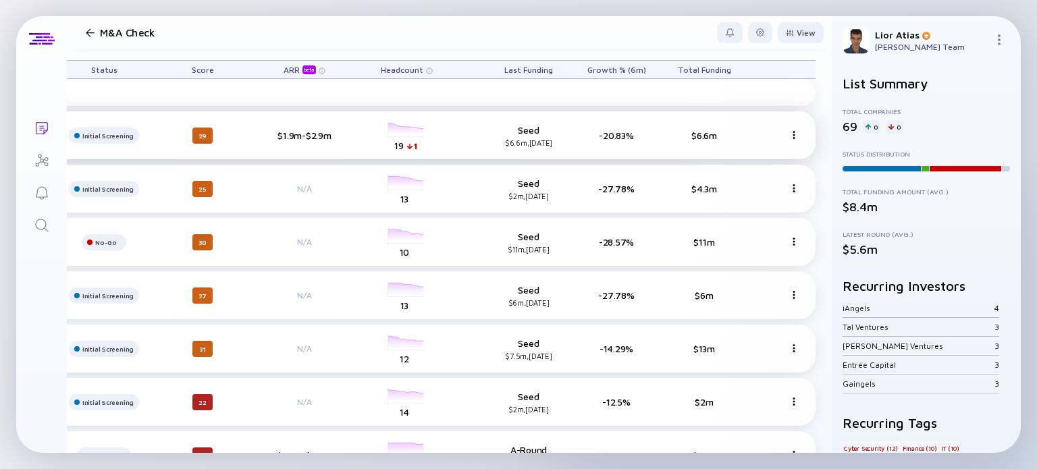
click at [789, 139] on div "Novu Initial Screening 29 $1.9m-$2.9m headcount-novu 19 1 Headcount Seed $6.6m,…" at bounding box center [308, 135] width 1016 height 48
click at [789, 138] on div at bounding box center [794, 135] width 11 height 11
click at [790, 133] on img at bounding box center [794, 135] width 8 height 8
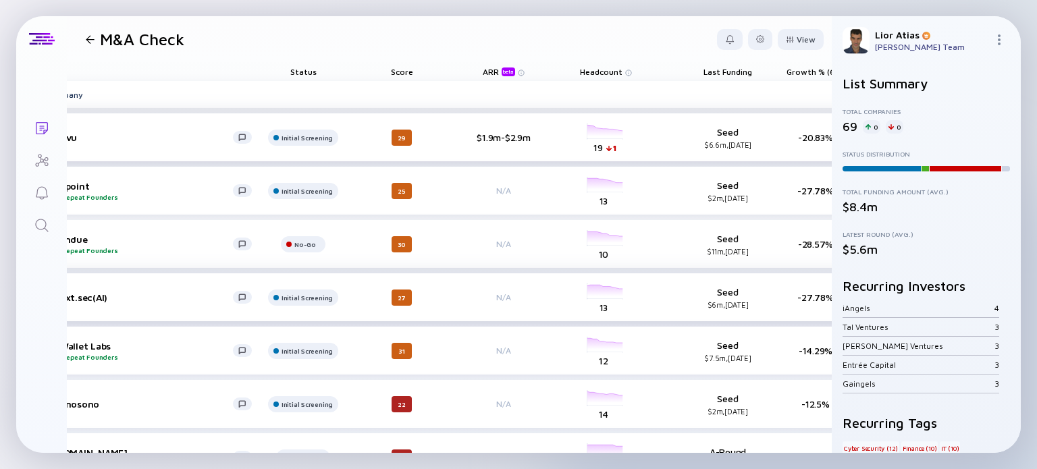
scroll to position [0, 0]
